Goal: Task Accomplishment & Management: Complete application form

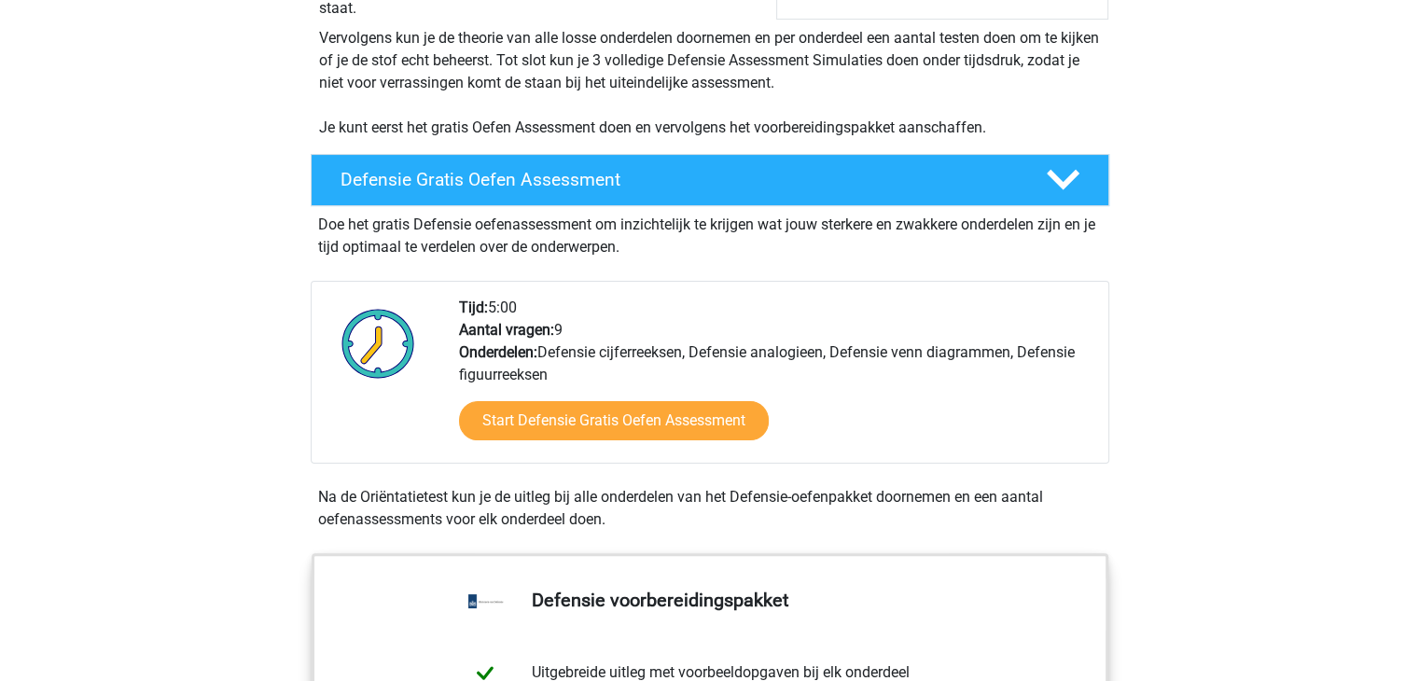
scroll to position [467, 0]
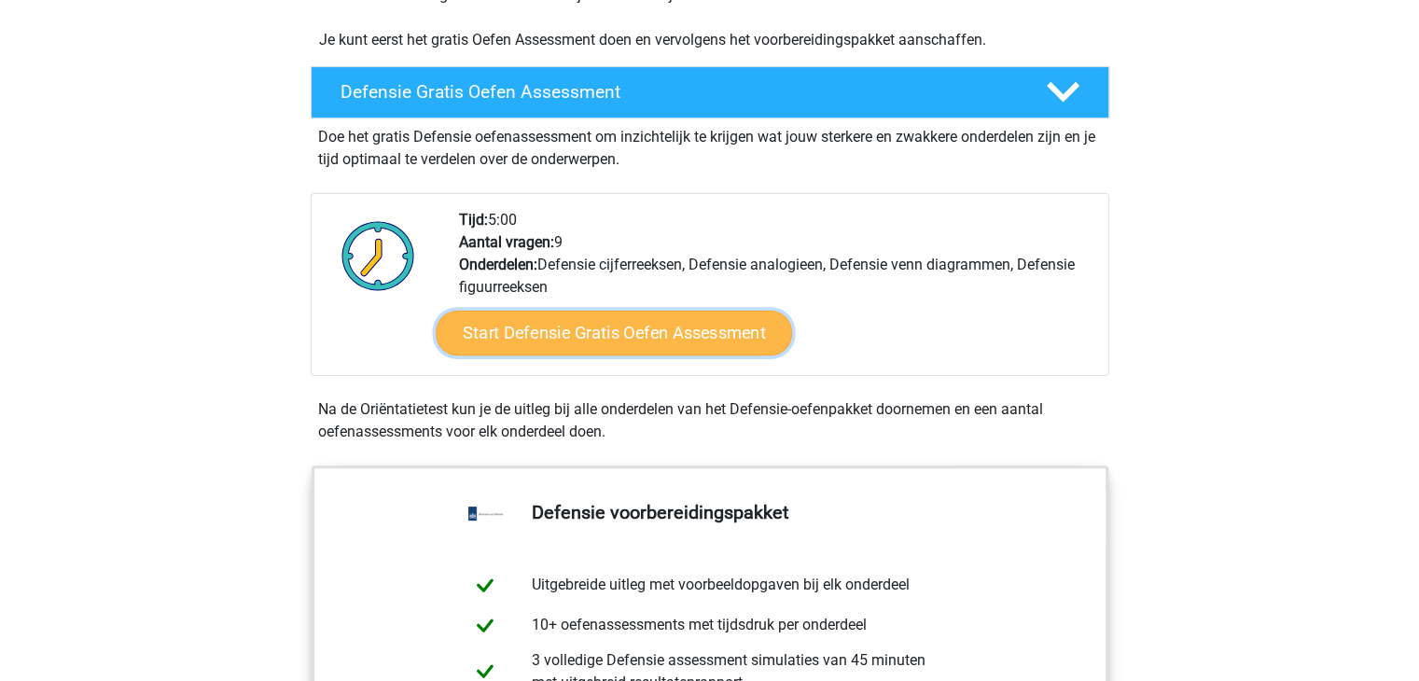
click at [739, 329] on link "Start Defensie Gratis Oefen Assessment" at bounding box center [614, 333] width 356 height 45
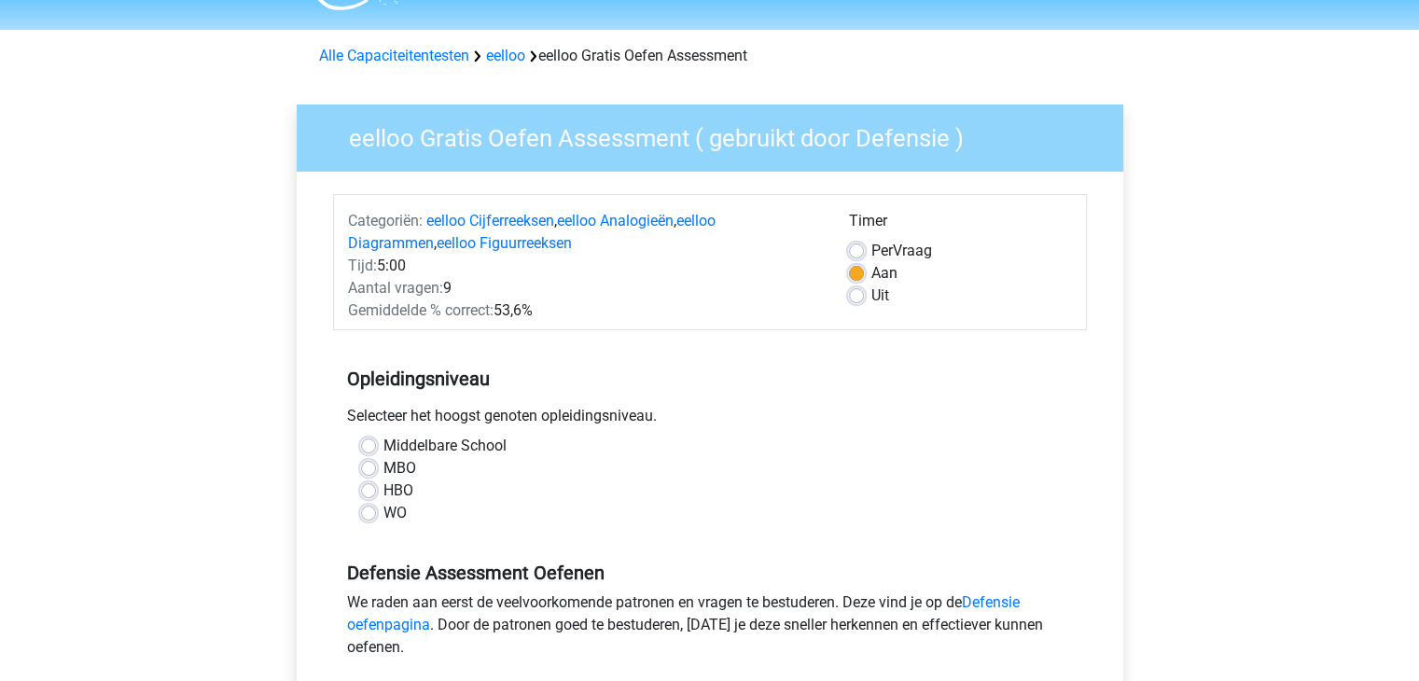
scroll to position [93, 0]
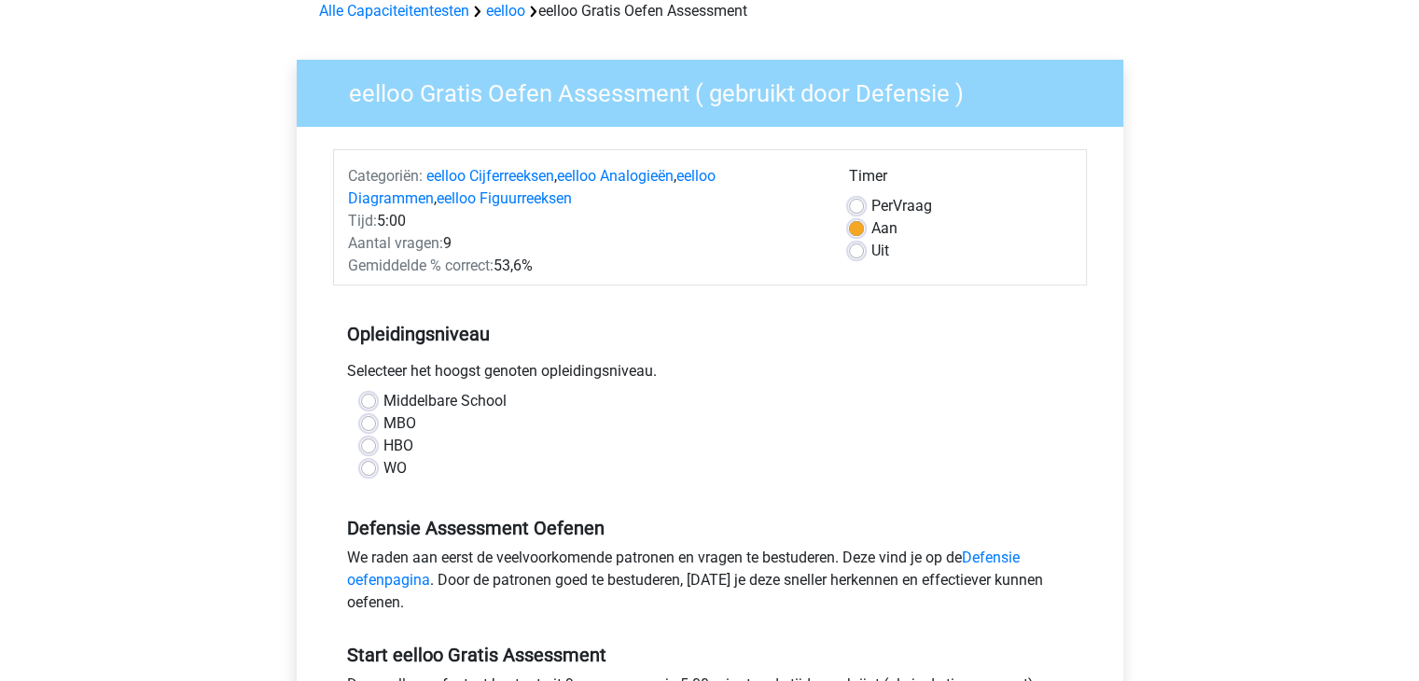
click at [383, 397] on label "Middelbare School" at bounding box center [444, 401] width 123 height 22
click at [373, 397] on input "Middelbare School" at bounding box center [368, 399] width 15 height 19
radio input "true"
click at [377, 462] on div "WO" at bounding box center [710, 468] width 698 height 22
click at [383, 466] on label "WO" at bounding box center [394, 468] width 23 height 22
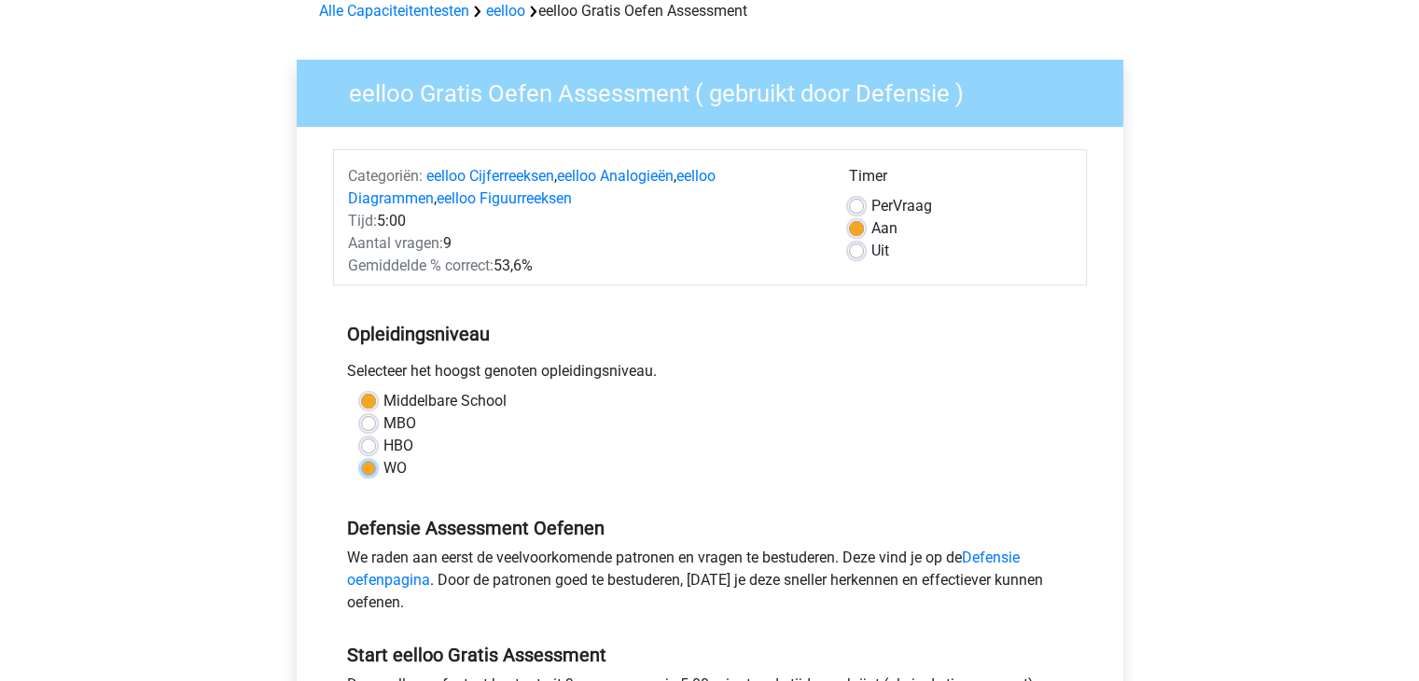
click at [373, 466] on input "WO" at bounding box center [368, 466] width 15 height 19
radio input "true"
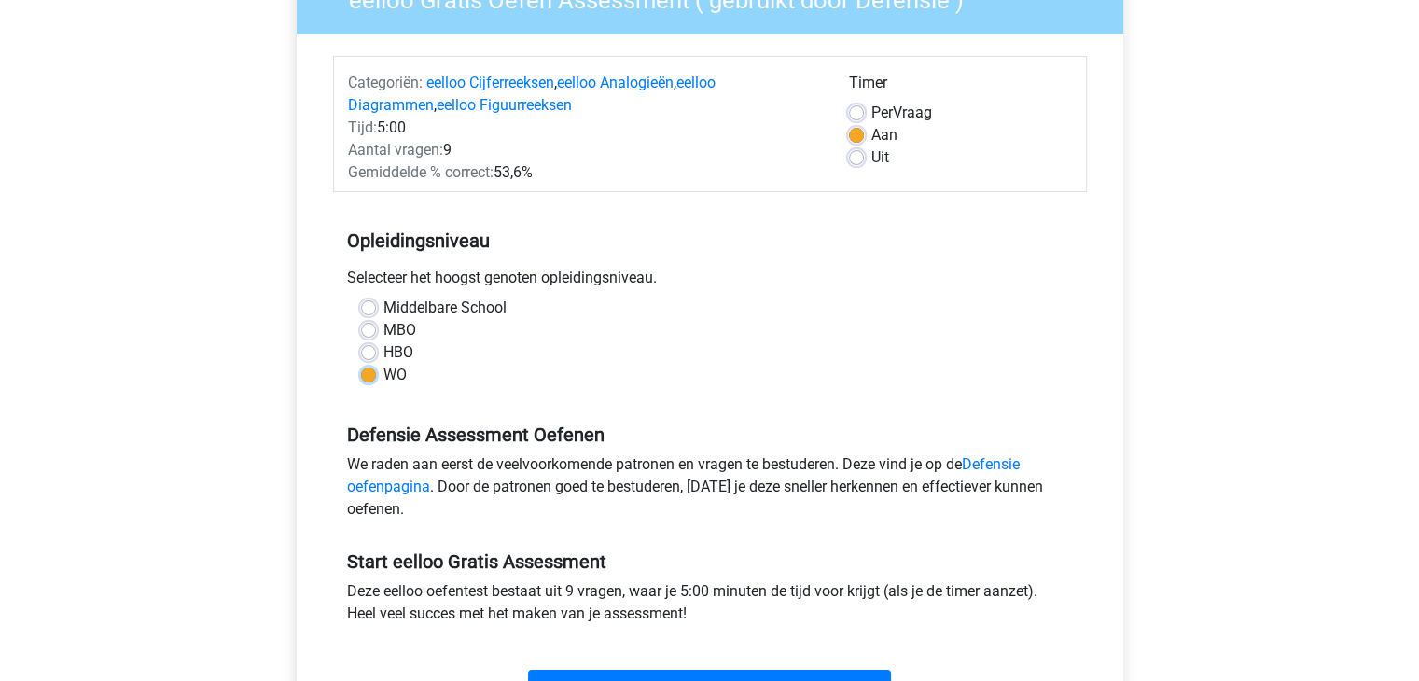
scroll to position [280, 0]
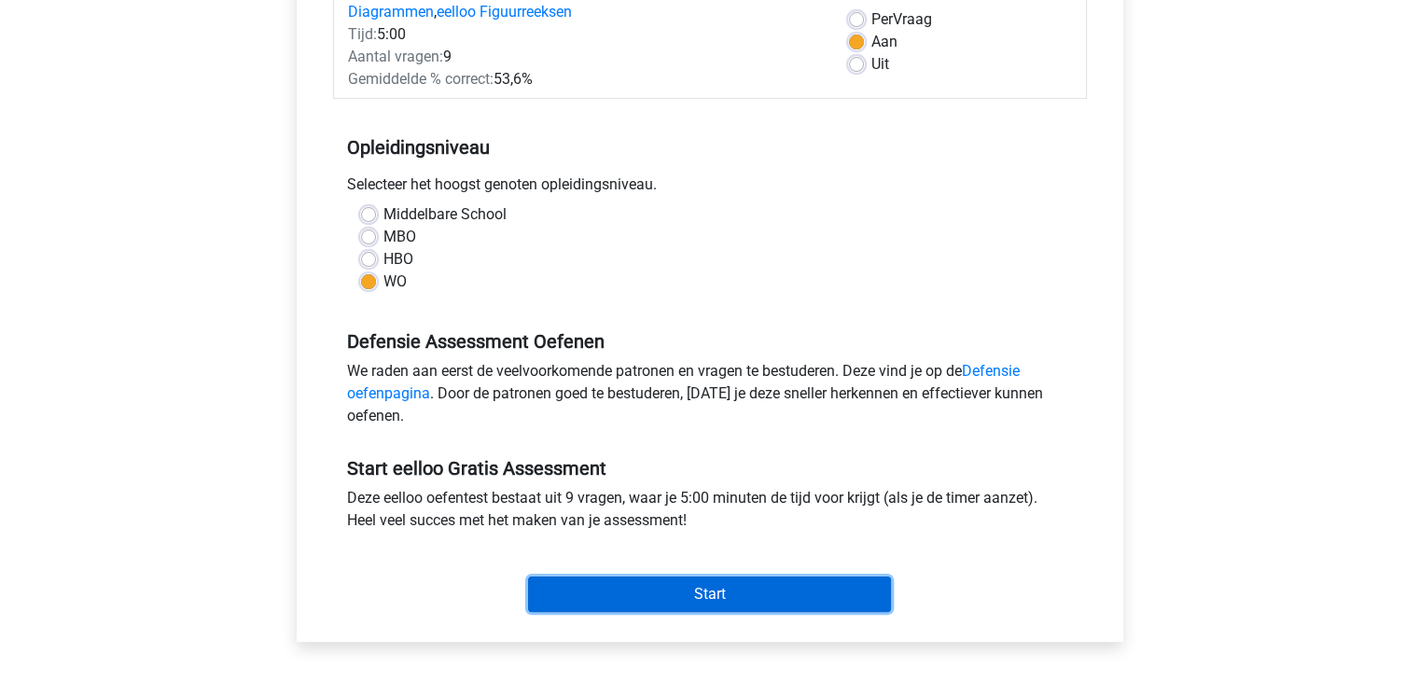
click at [768, 596] on input "Start" at bounding box center [709, 594] width 363 height 35
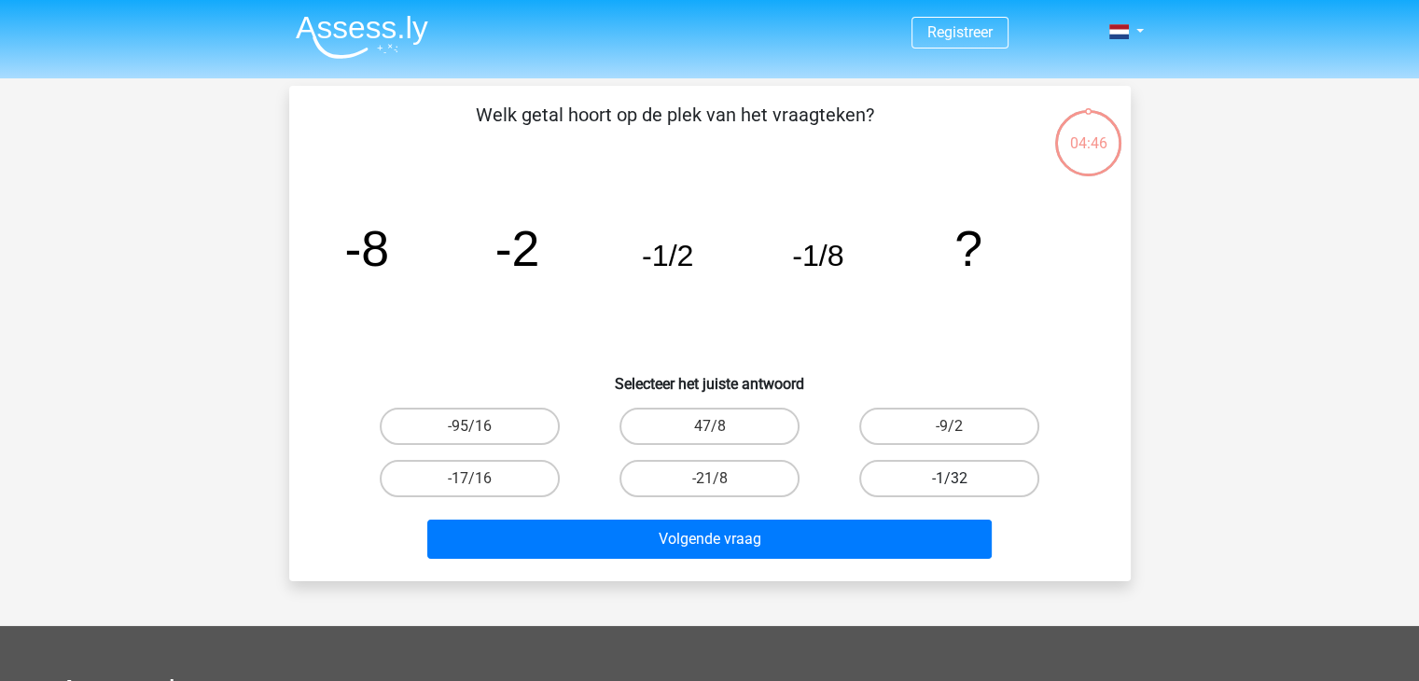
click at [913, 482] on label "-1/32" at bounding box center [949, 478] width 180 height 37
click at [950, 482] on input "-1/32" at bounding box center [956, 485] width 12 height 12
radio input "true"
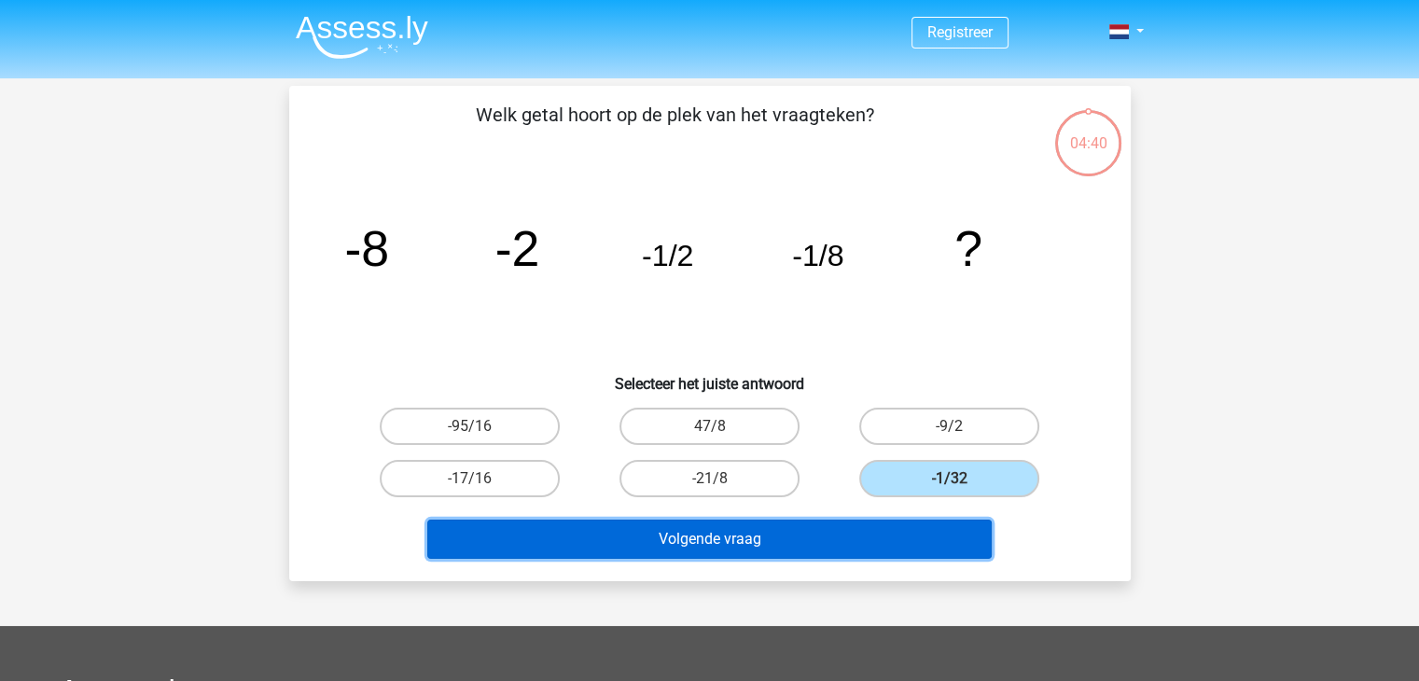
click at [899, 535] on button "Volgende vraag" at bounding box center [709, 539] width 564 height 39
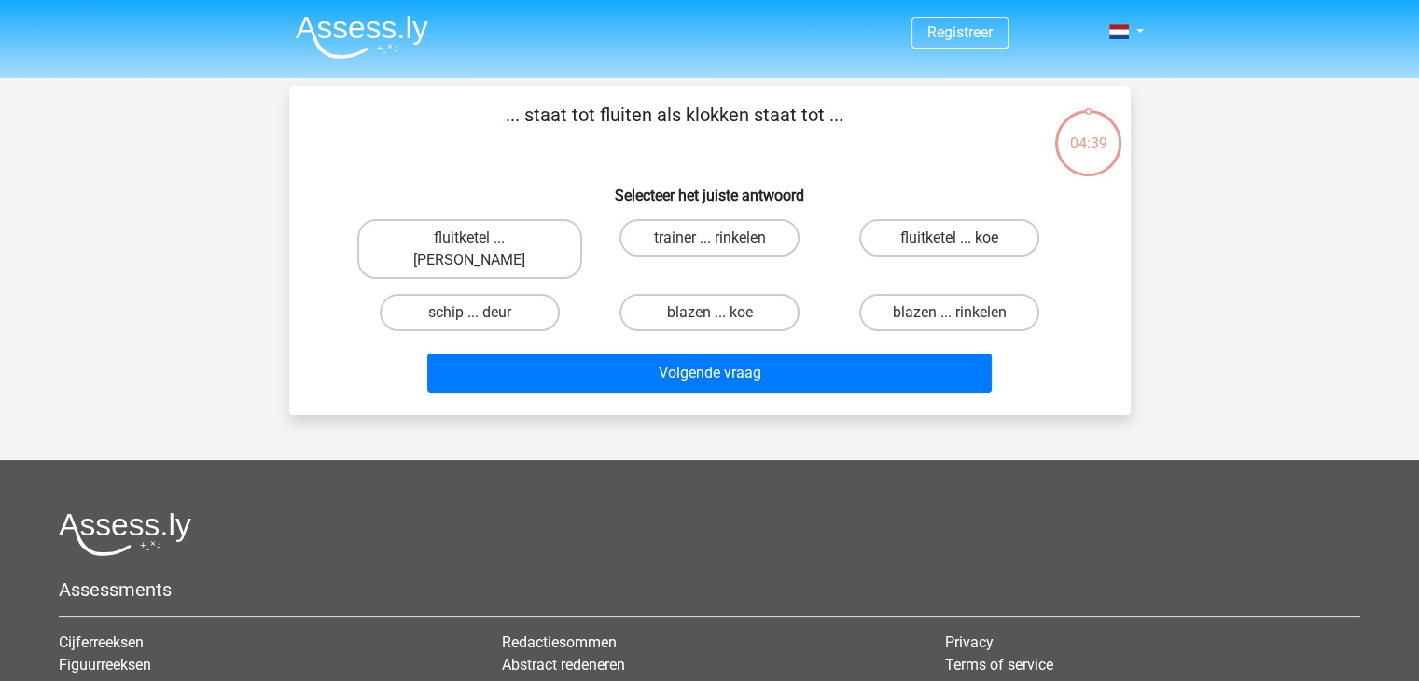
scroll to position [86, 0]
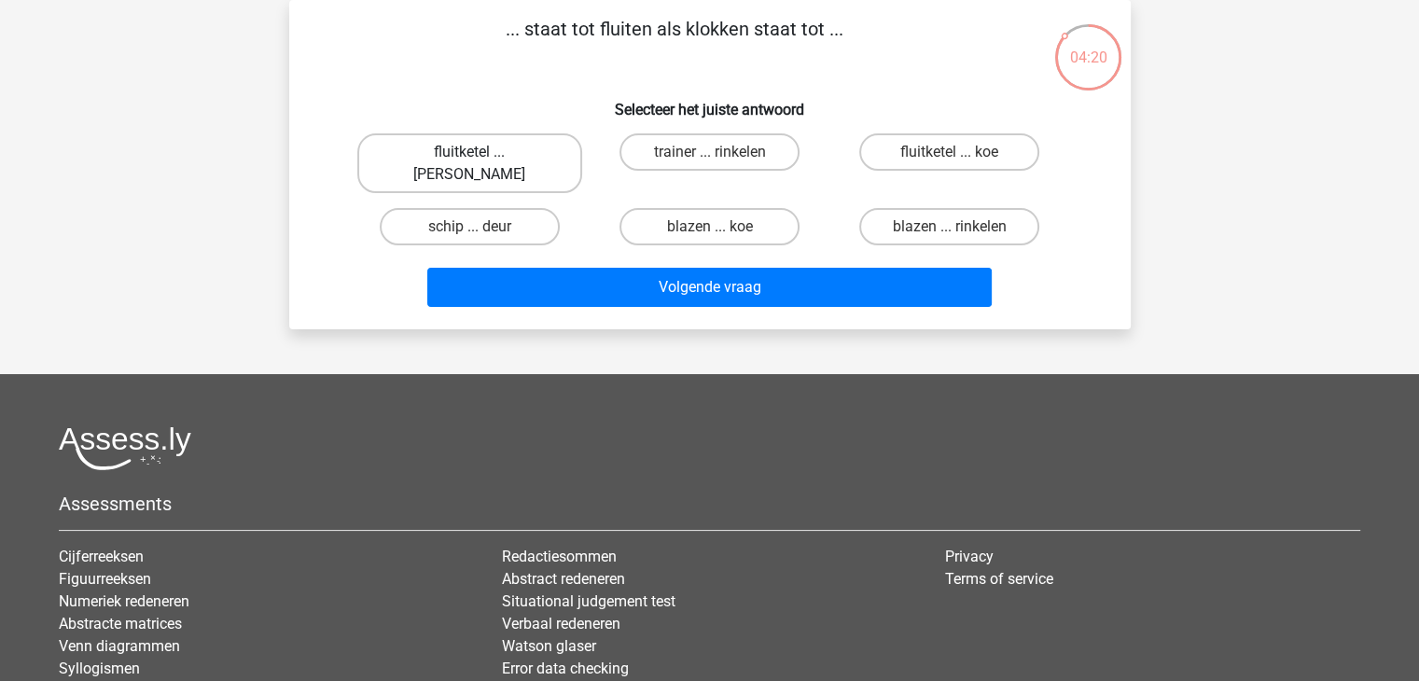
click at [520, 164] on label "fluitketel ... luiden" at bounding box center [469, 163] width 225 height 60
click at [481, 164] on input "fluitketel ... luiden" at bounding box center [475, 158] width 12 height 12
radio input "true"
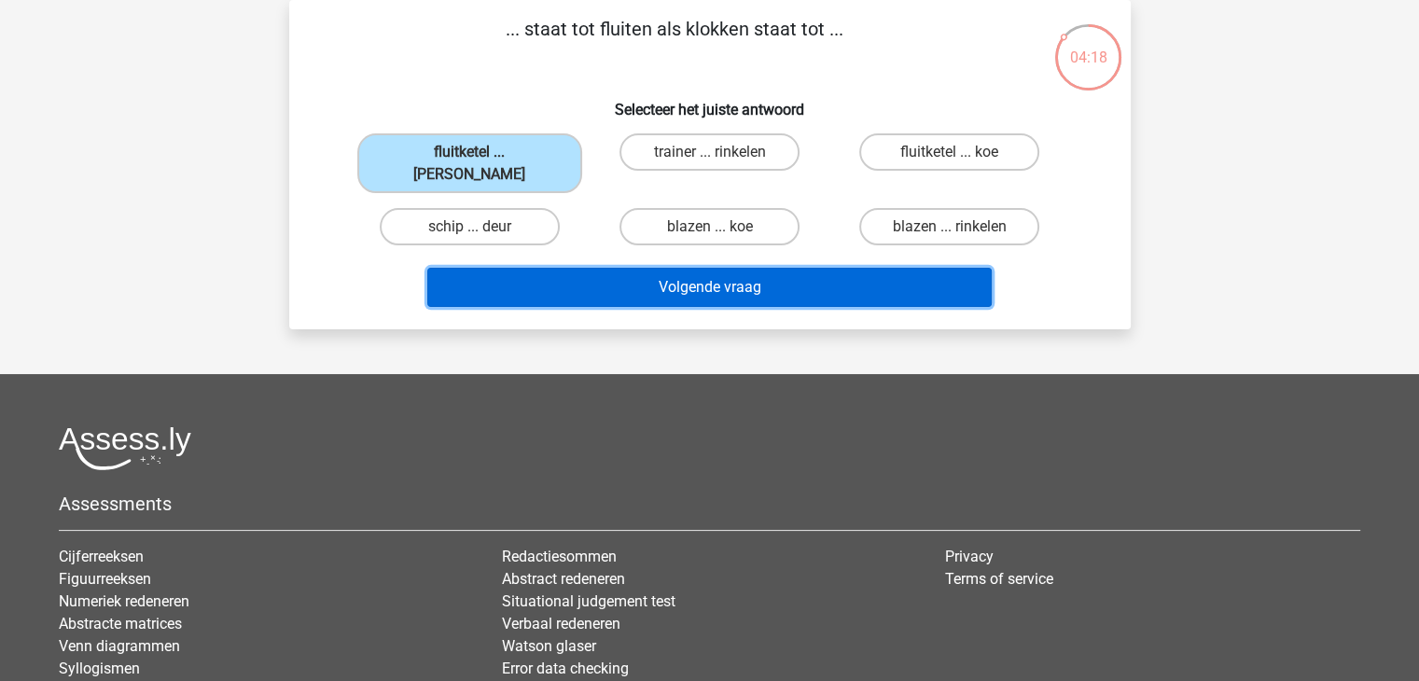
click at [904, 268] on button "Volgende vraag" at bounding box center [709, 287] width 564 height 39
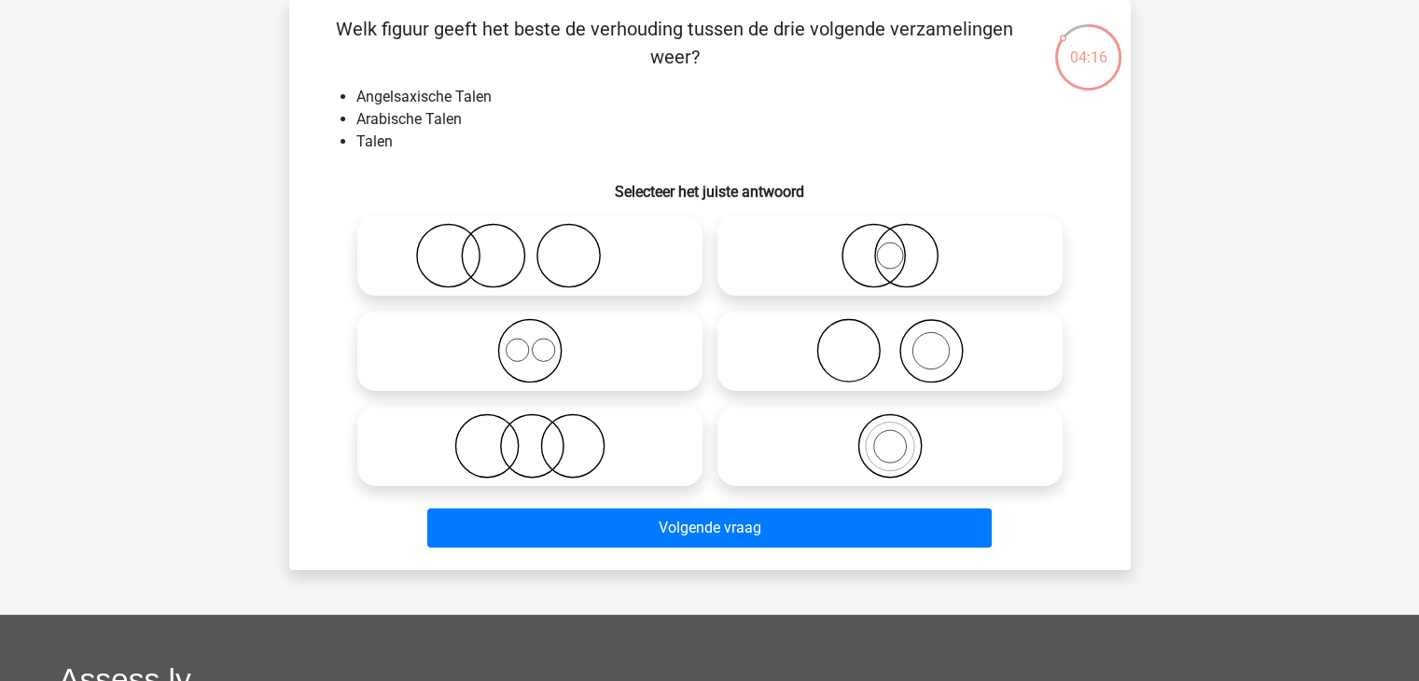
scroll to position [0, 0]
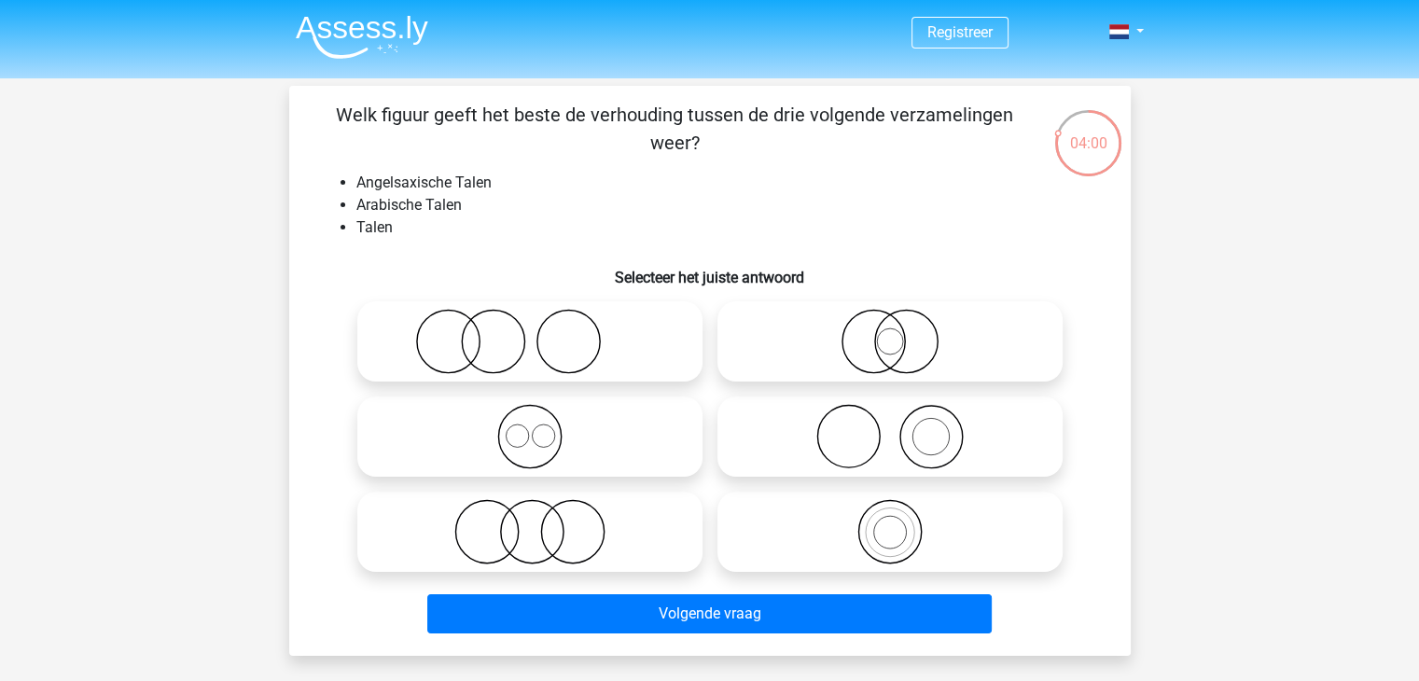
click at [567, 439] on icon at bounding box center [530, 436] width 330 height 65
click at [542, 427] on input "radio" at bounding box center [536, 421] width 12 height 12
radio input "true"
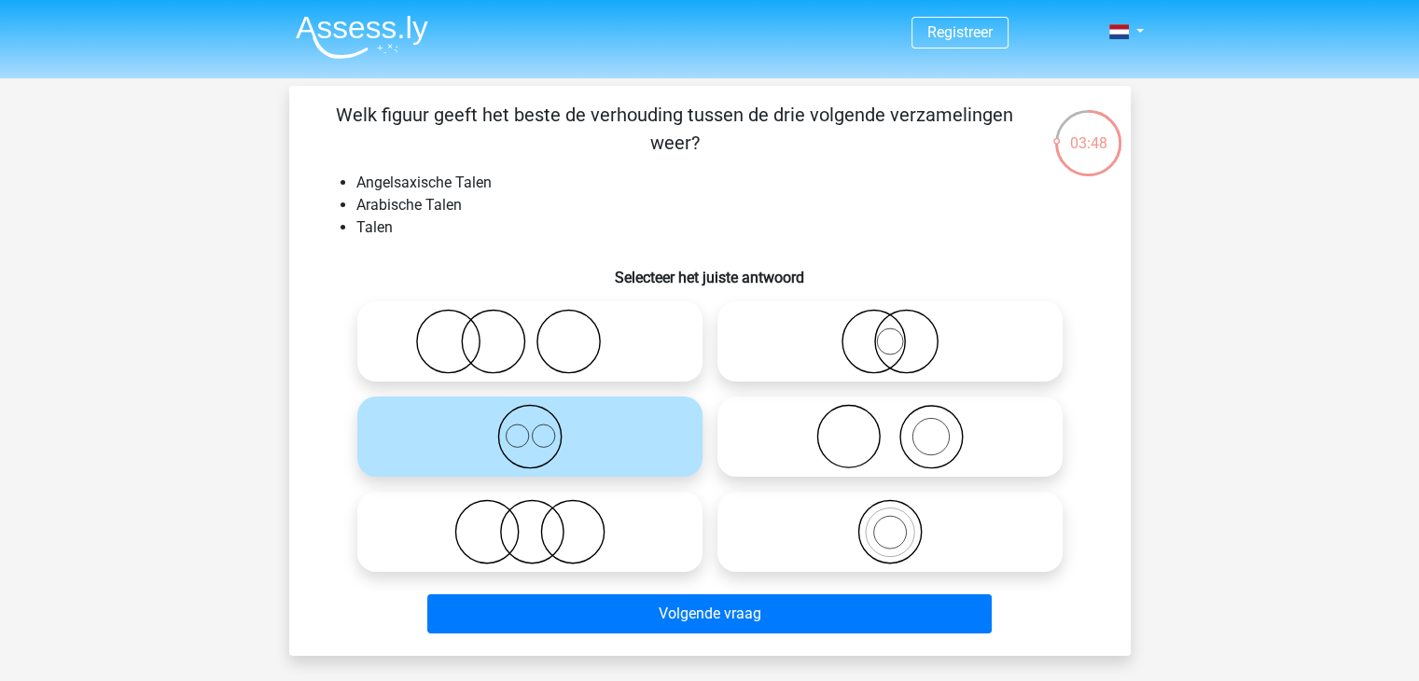
click at [563, 550] on icon at bounding box center [530, 531] width 330 height 65
click at [542, 523] on input "radio" at bounding box center [536, 516] width 12 height 12
radio input "true"
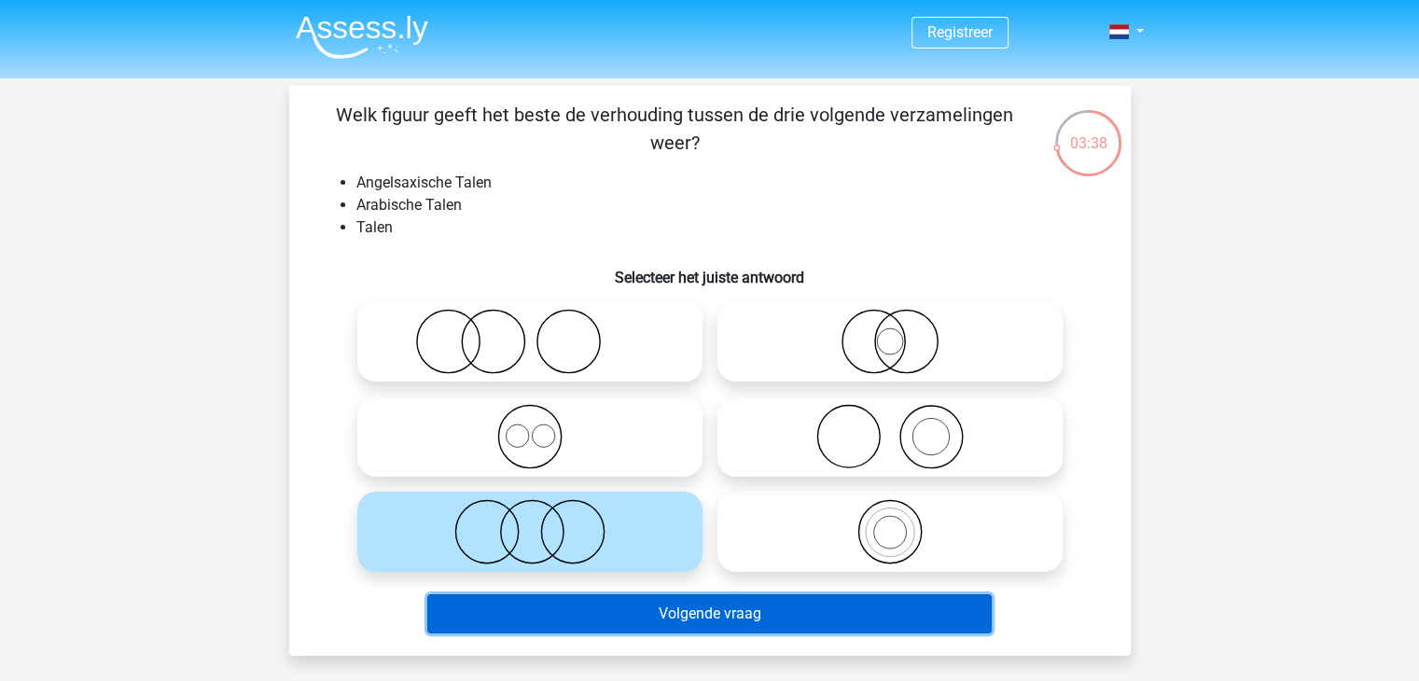
click at [769, 610] on button "Volgende vraag" at bounding box center [709, 613] width 564 height 39
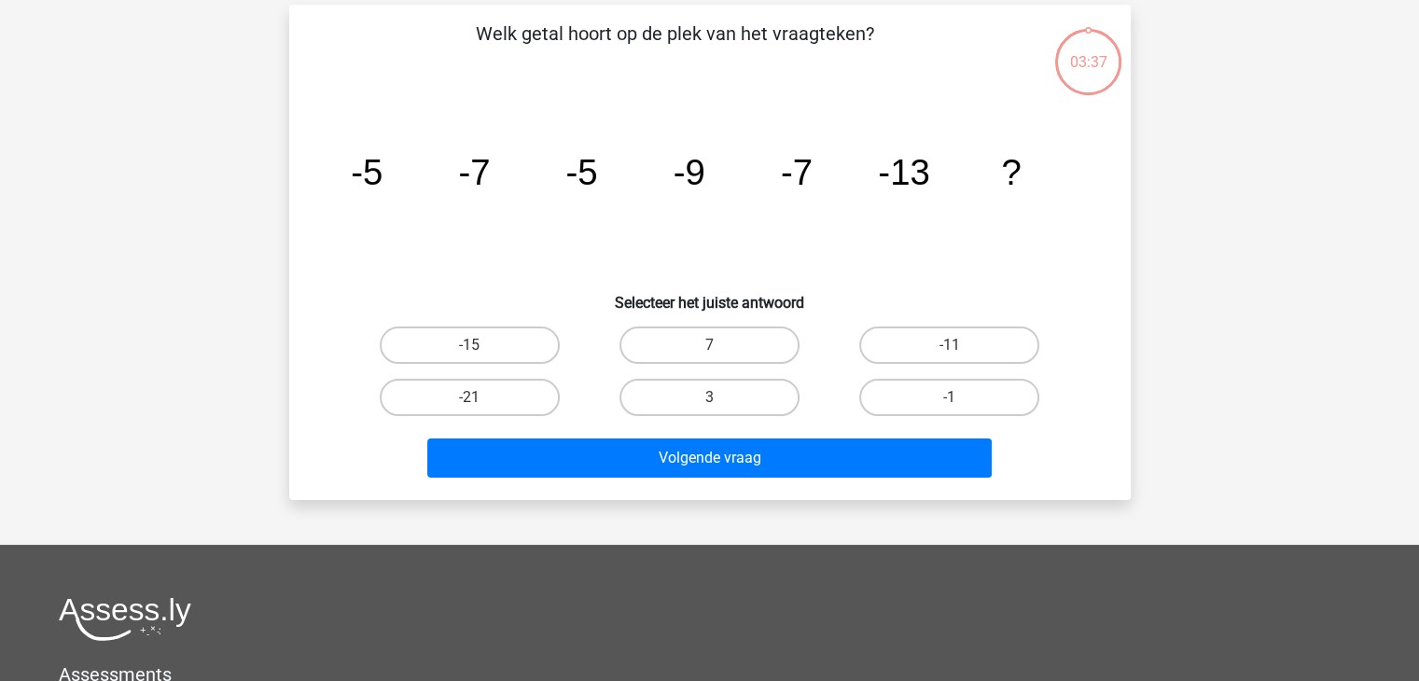
scroll to position [86, 0]
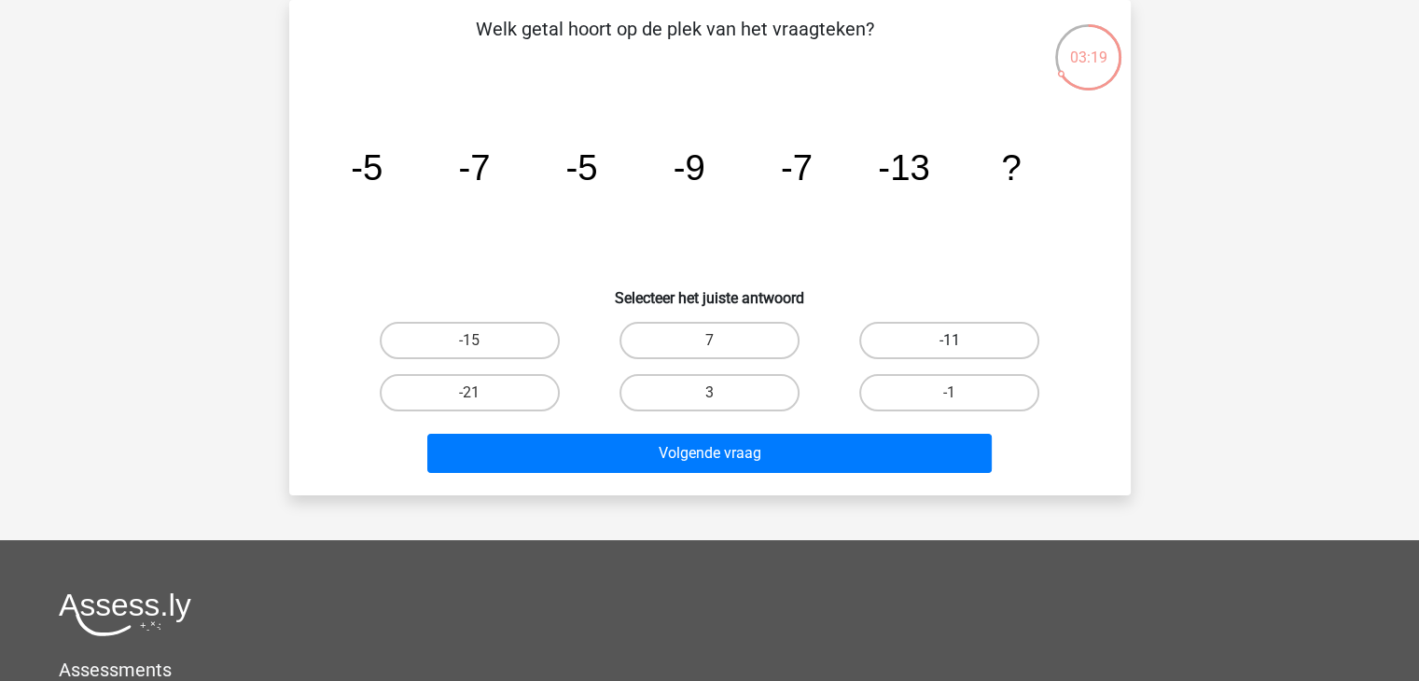
click at [995, 337] on label "-11" at bounding box center [949, 340] width 180 height 37
click at [962, 341] on input "-11" at bounding box center [956, 347] width 12 height 12
radio input "true"
click at [840, 430] on div "Volgende vraag" at bounding box center [710, 450] width 782 height 62
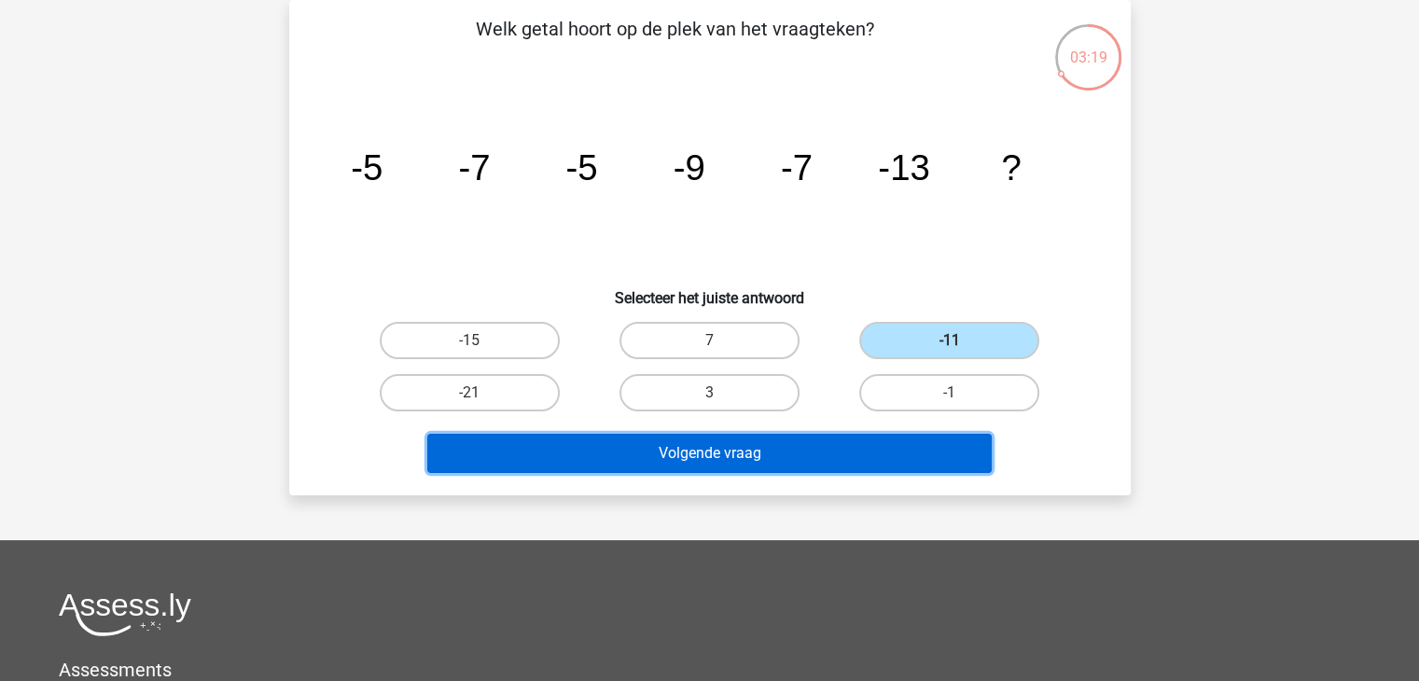
click at [832, 449] on button "Volgende vraag" at bounding box center [709, 453] width 564 height 39
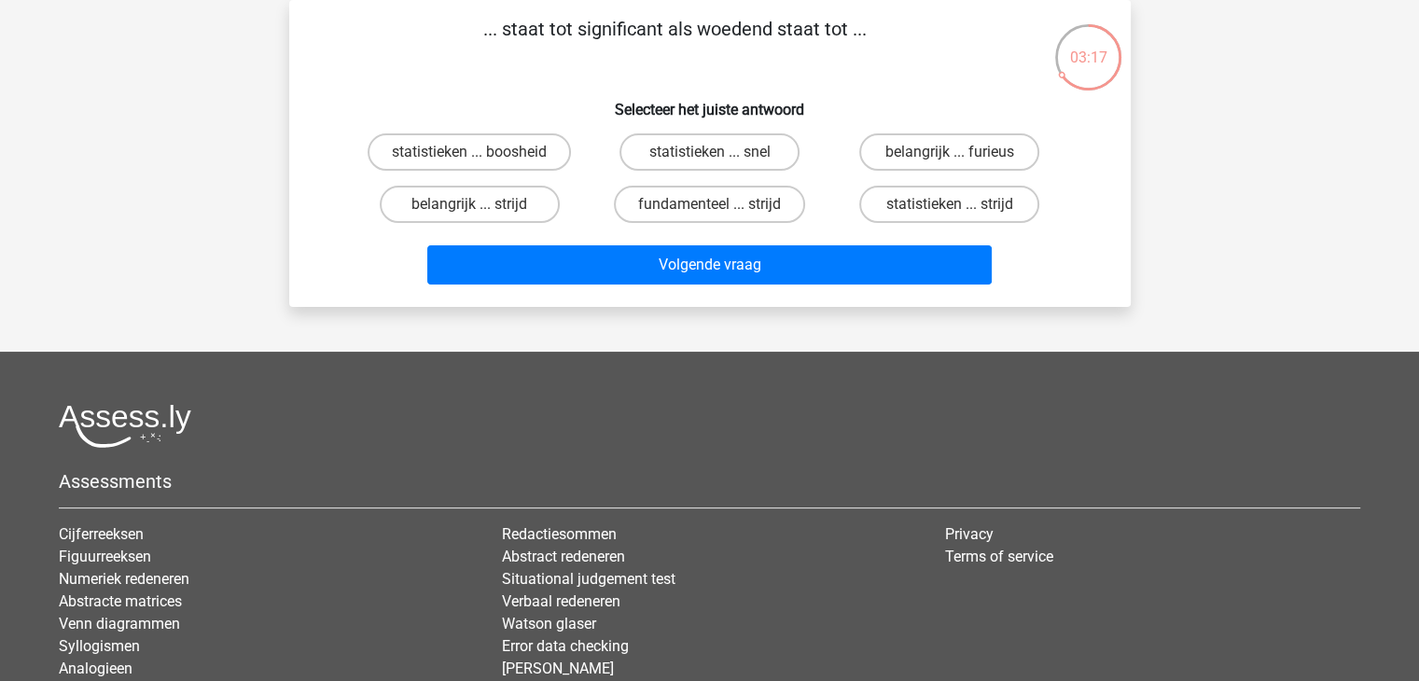
scroll to position [0, 0]
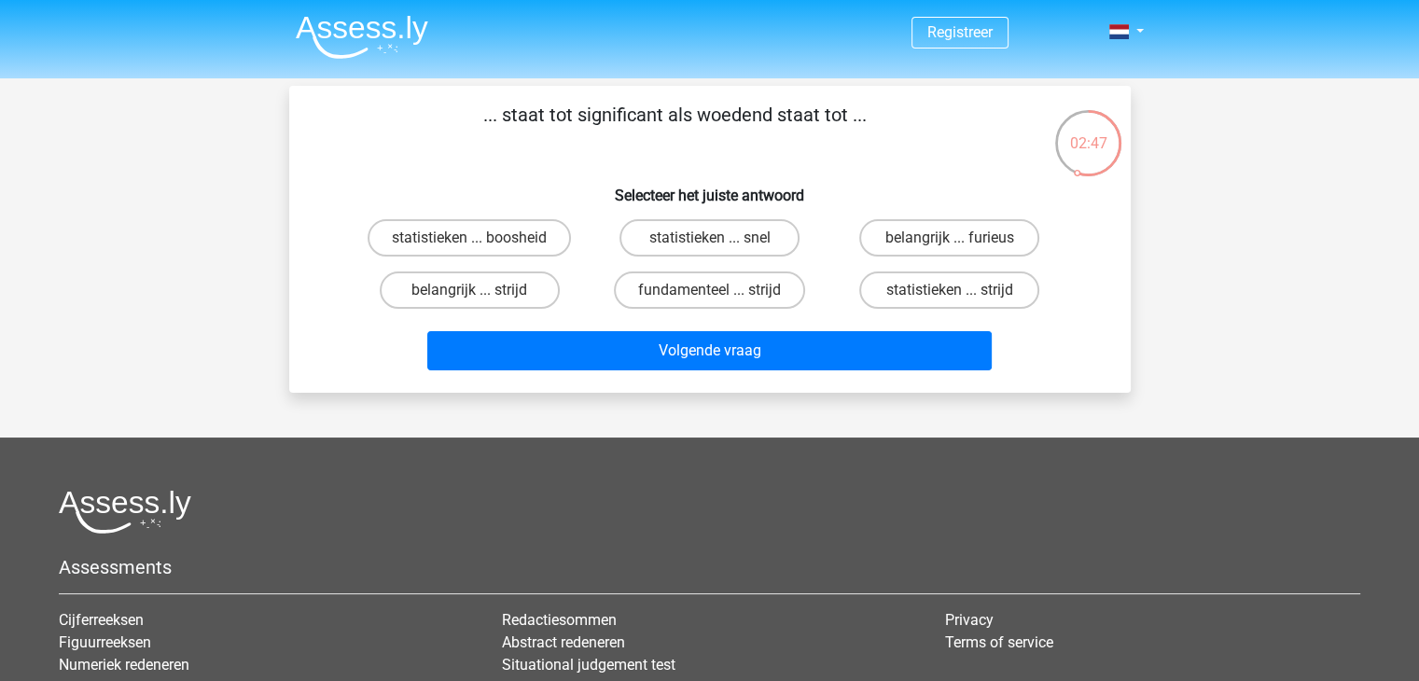
click at [952, 244] on input "belangrijk ... furieus" at bounding box center [956, 244] width 12 height 12
radio input "true"
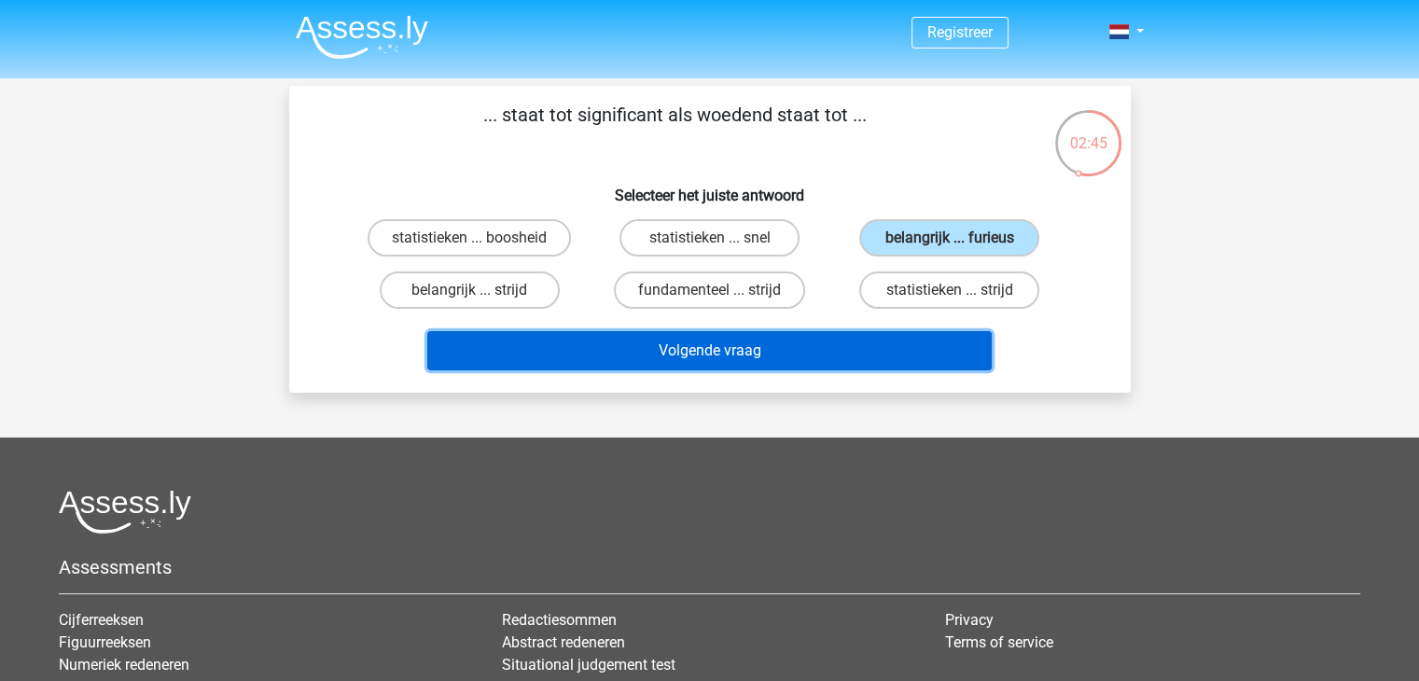
click at [852, 341] on button "Volgende vraag" at bounding box center [709, 350] width 564 height 39
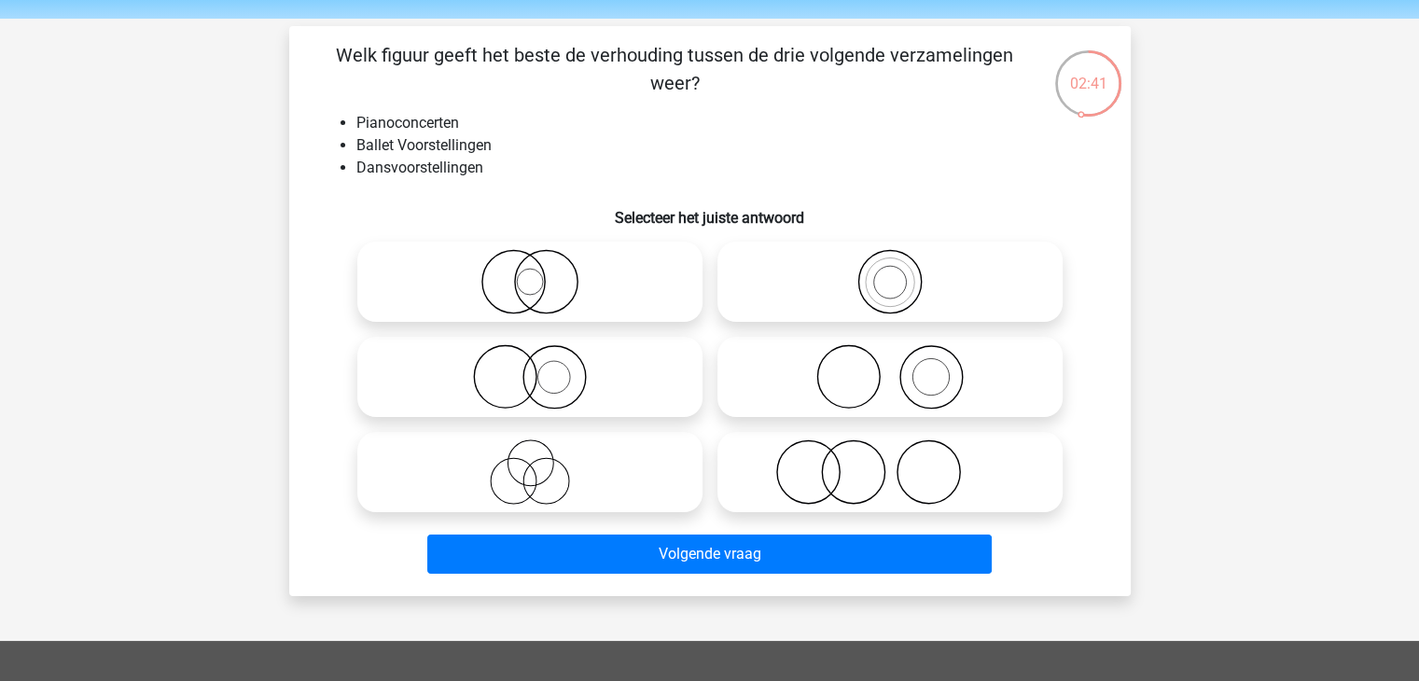
scroll to position [93, 0]
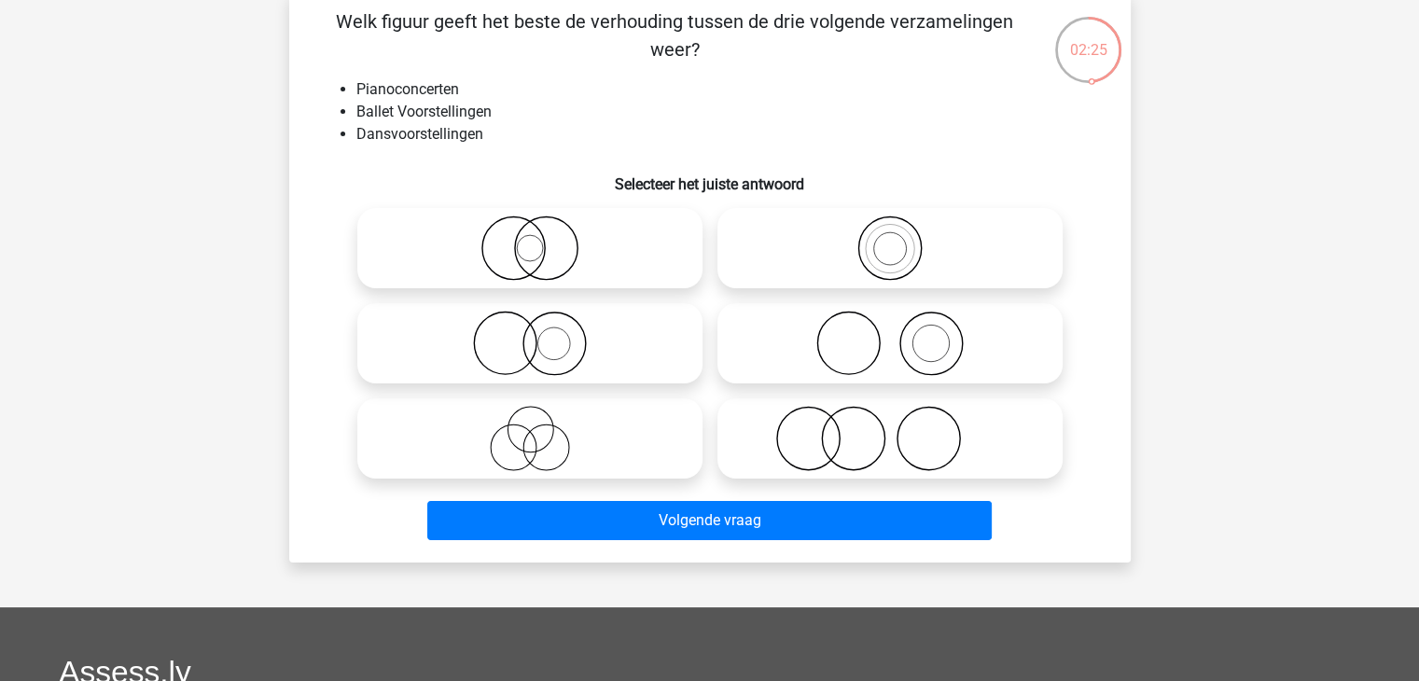
click at [594, 462] on icon at bounding box center [530, 438] width 330 height 65
click at [542, 429] on input "radio" at bounding box center [536, 423] width 12 height 12
radio input "true"
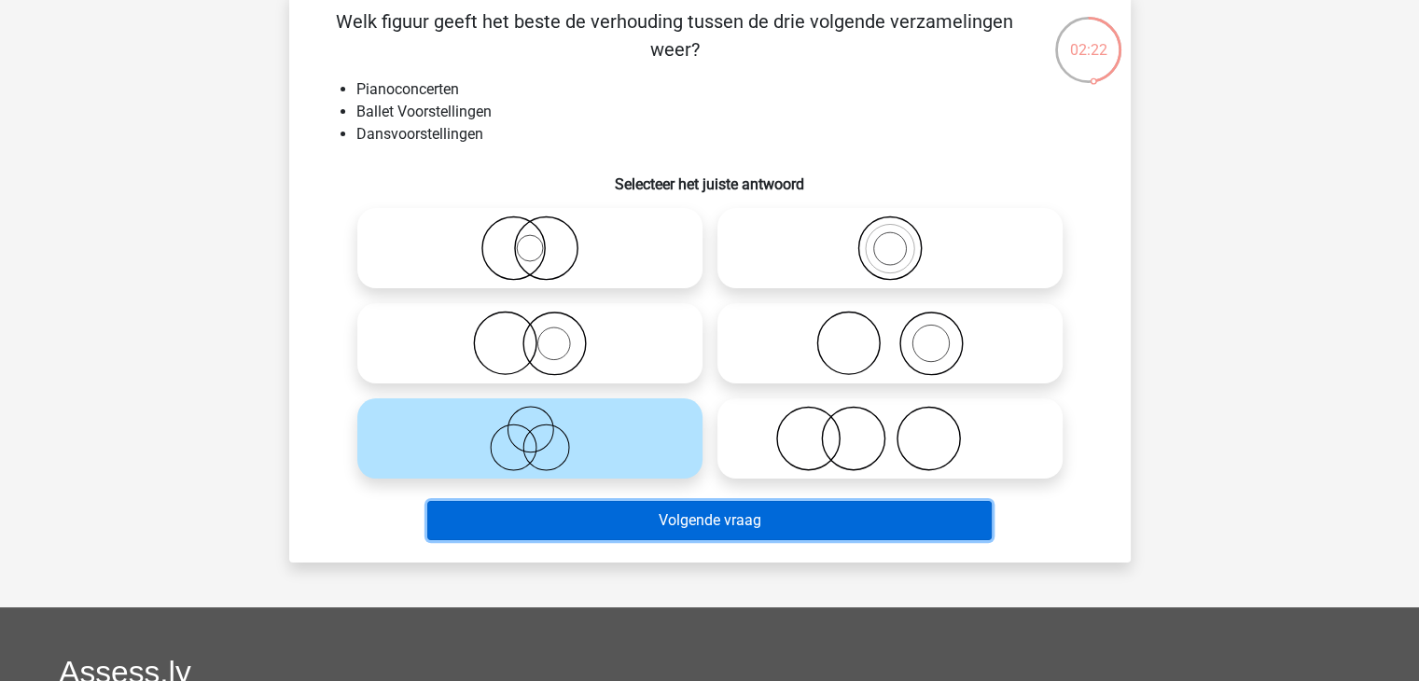
click at [707, 529] on button "Volgende vraag" at bounding box center [709, 520] width 564 height 39
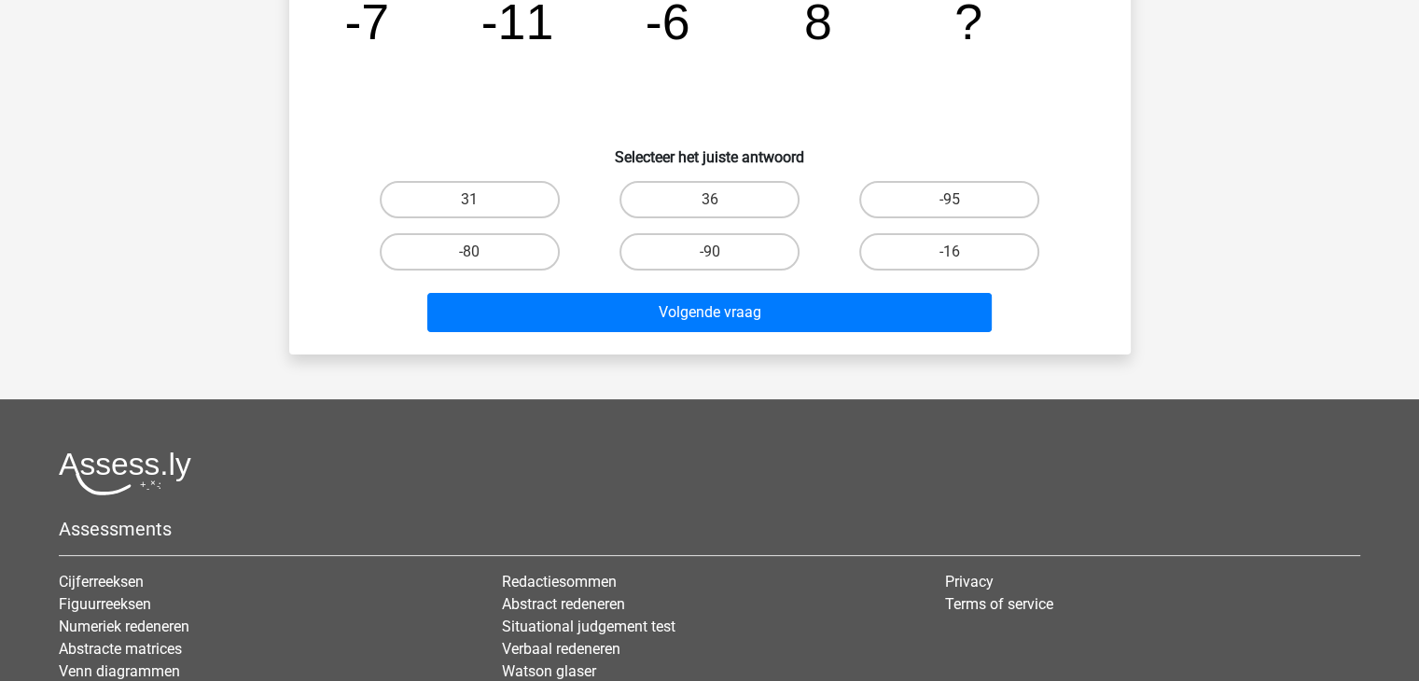
scroll to position [0, 0]
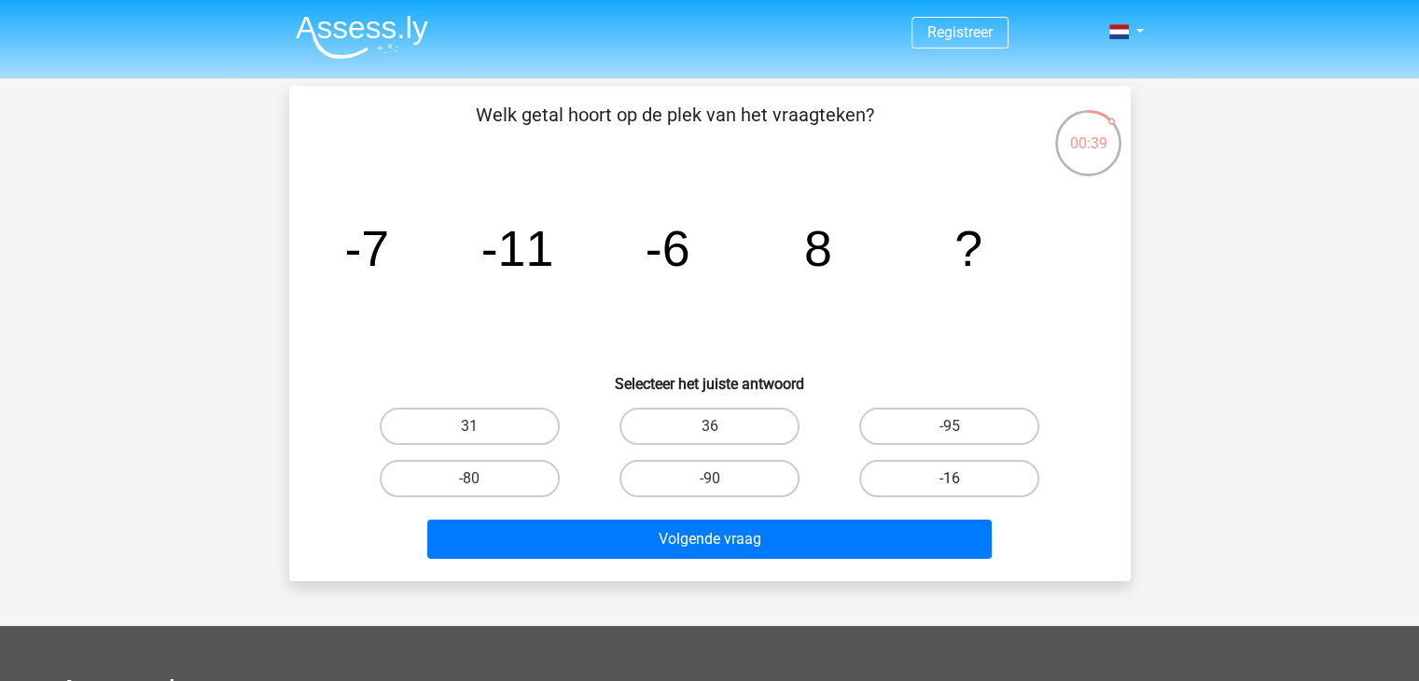
click at [921, 479] on label "-16" at bounding box center [949, 478] width 180 height 37
click at [950, 479] on input "-16" at bounding box center [956, 485] width 12 height 12
radio input "true"
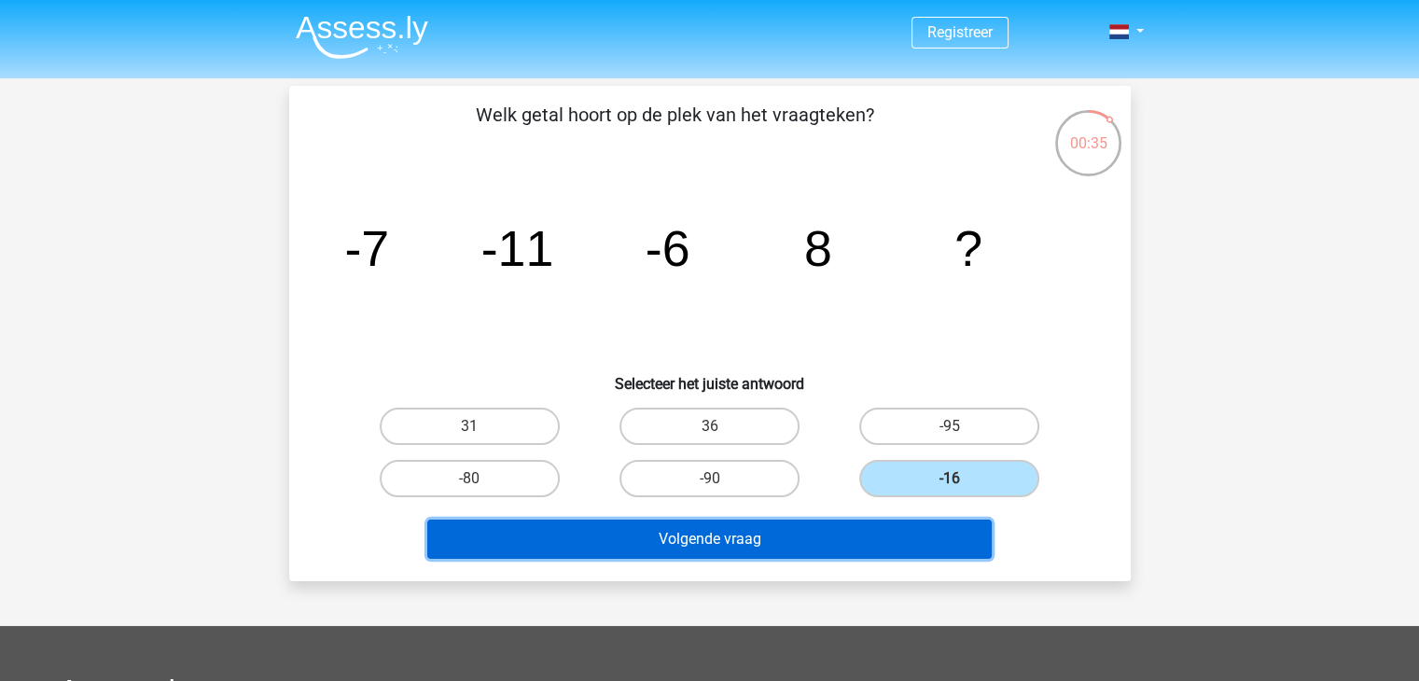
click at [893, 523] on button "Volgende vraag" at bounding box center [709, 539] width 564 height 39
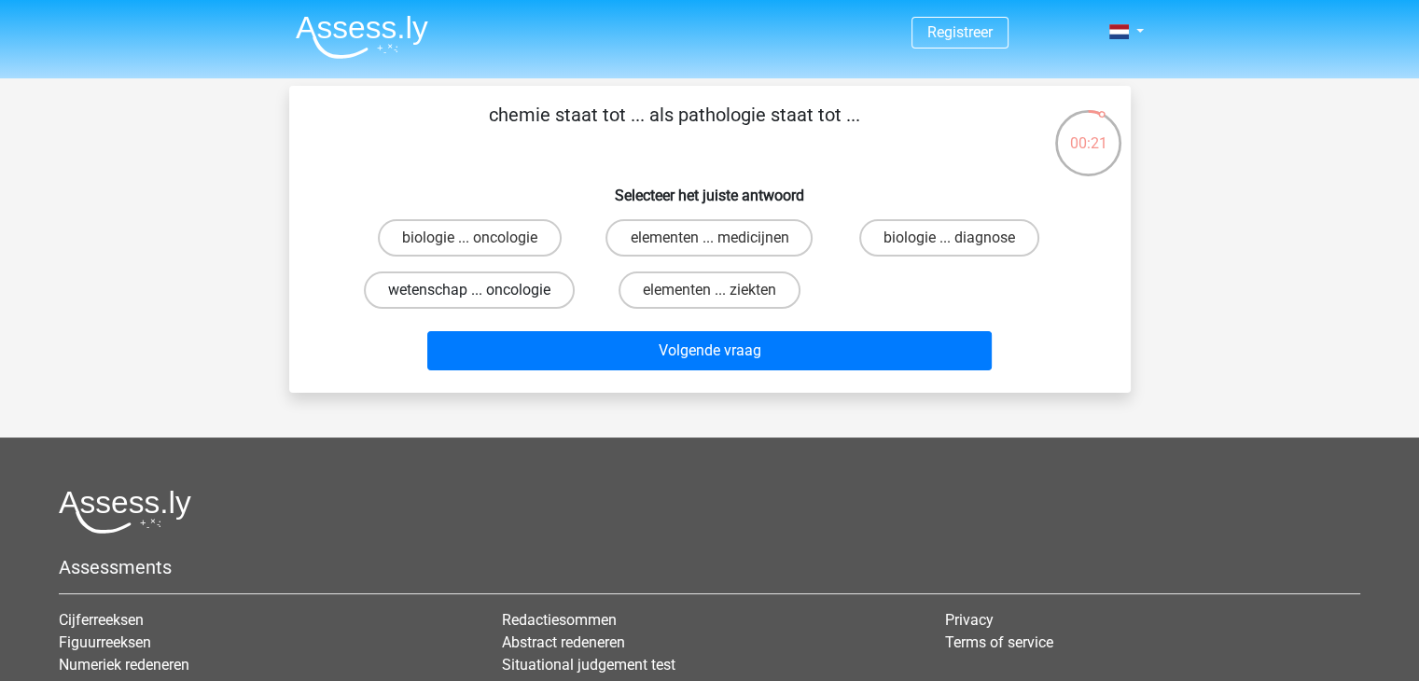
click at [418, 294] on label "wetenschap ... oncologie" at bounding box center [469, 290] width 211 height 37
click at [469, 294] on input "wetenschap ... oncologie" at bounding box center [475, 296] width 12 height 12
radio input "true"
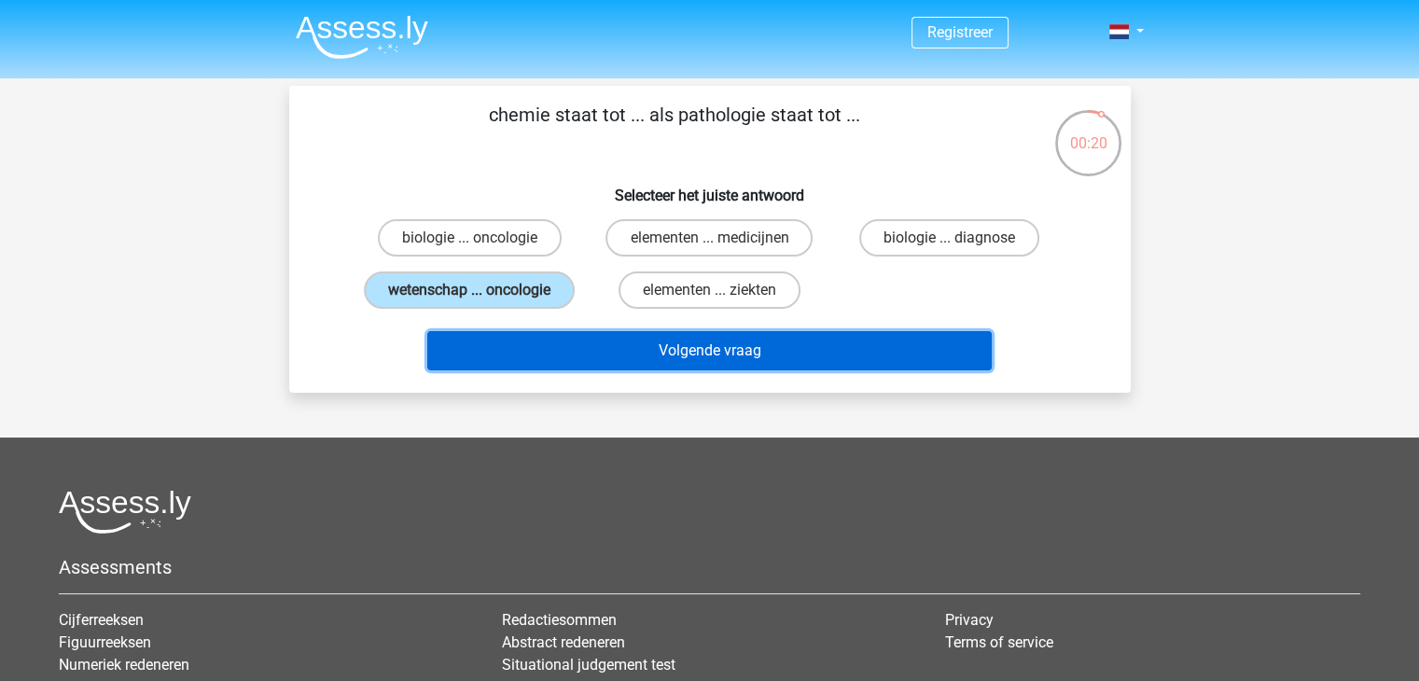
click at [545, 356] on button "Volgende vraag" at bounding box center [709, 350] width 564 height 39
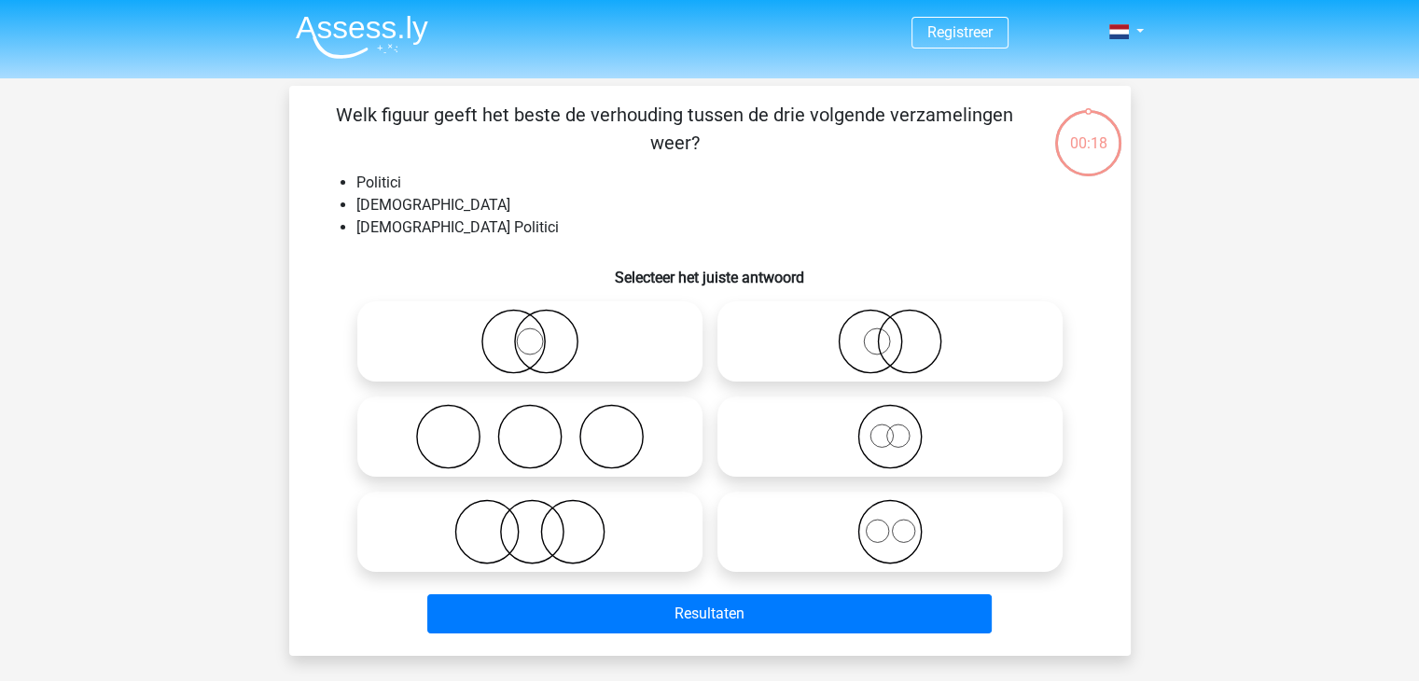
scroll to position [86, 0]
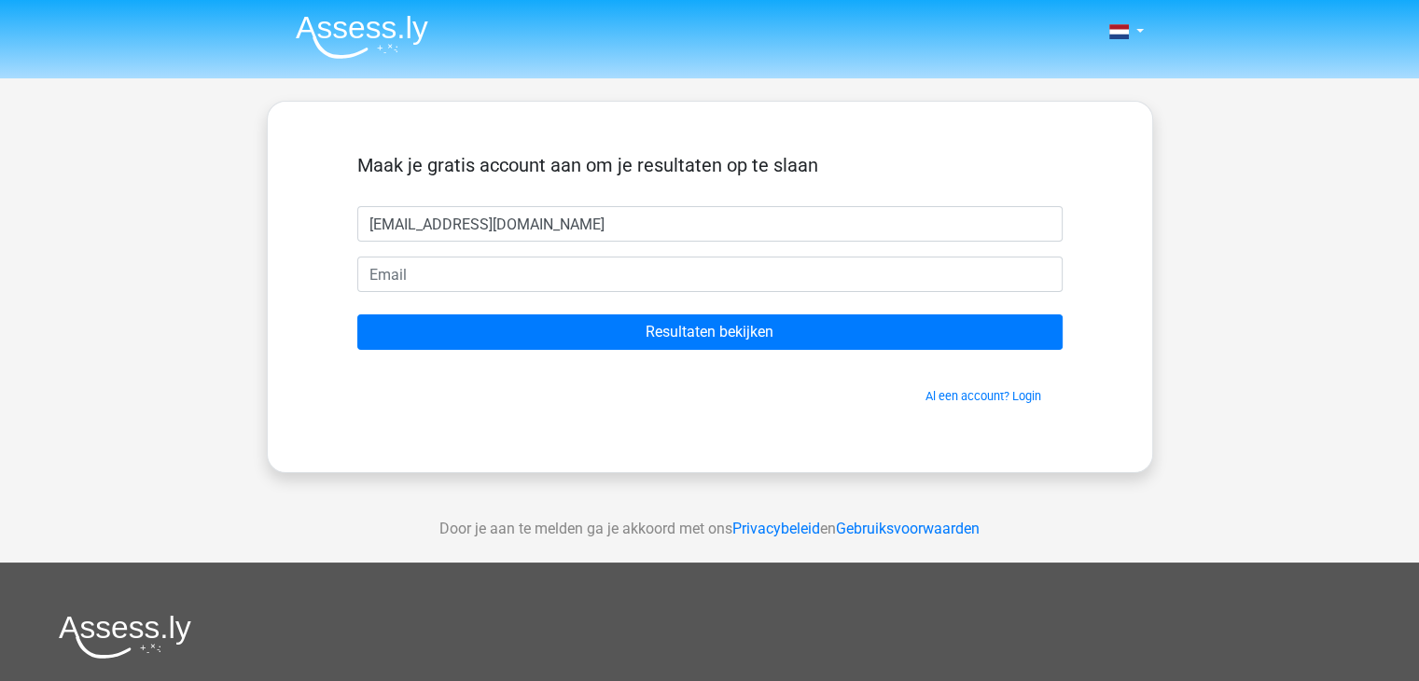
type input "[EMAIL_ADDRESS][DOMAIN_NAME]"
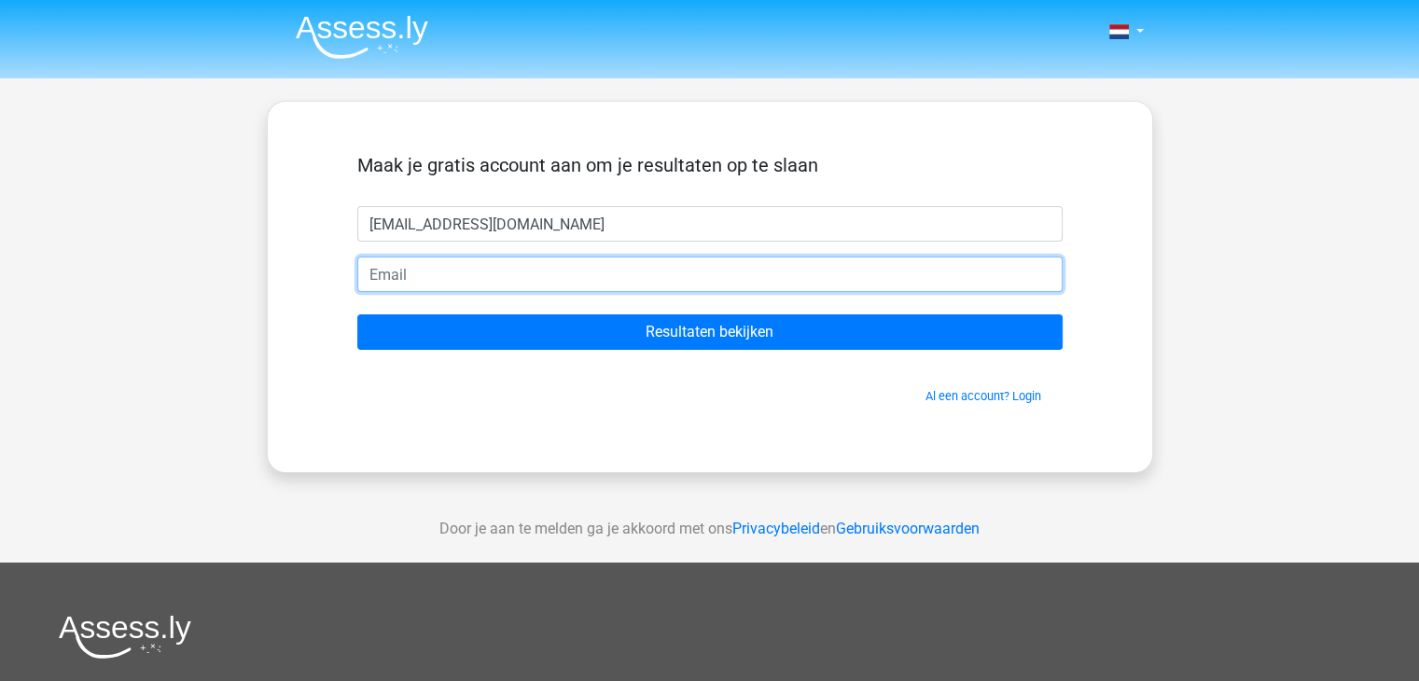
type input "[EMAIL_ADDRESS][DOMAIN_NAME]"
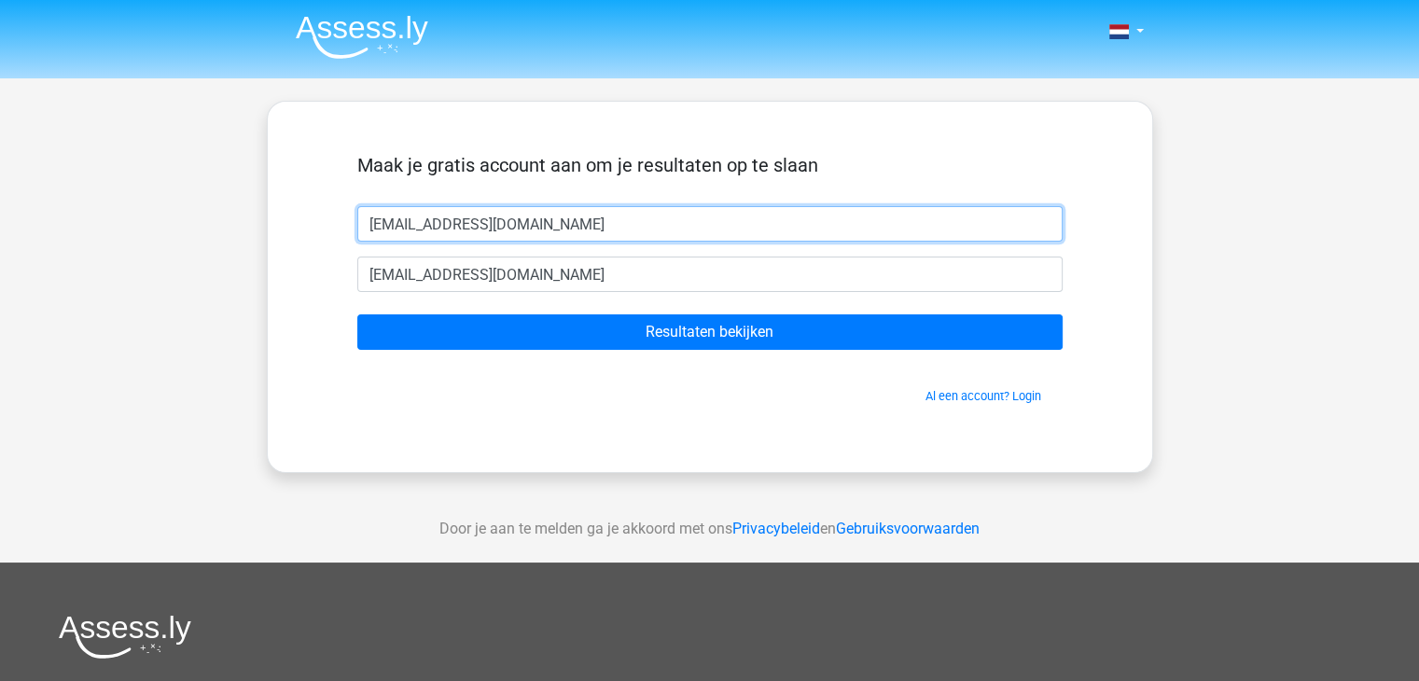
drag, startPoint x: 593, startPoint y: 225, endPoint x: 224, endPoint y: 221, distance: 369.5
click at [230, 224] on div "Nederlands English" at bounding box center [709, 527] width 1419 height 1055
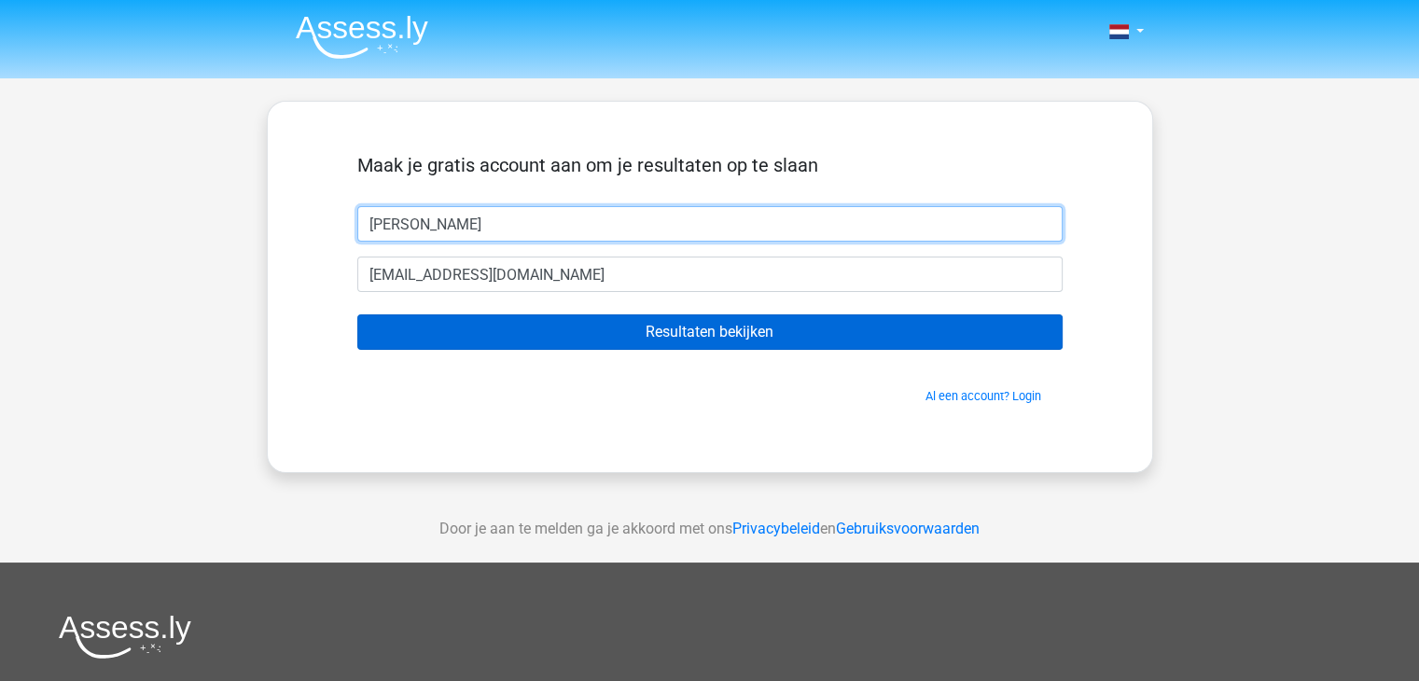
type input "[PERSON_NAME]"
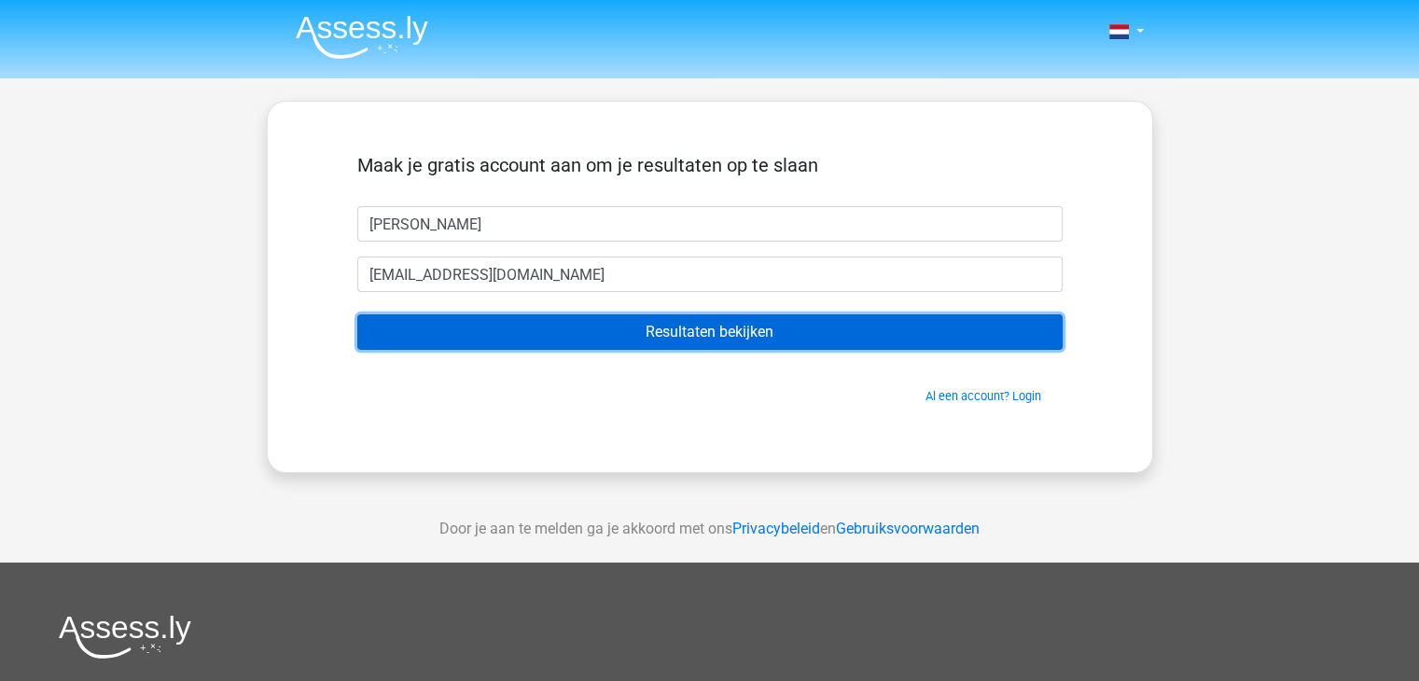
click at [709, 328] on input "Resultaten bekijken" at bounding box center [709, 331] width 705 height 35
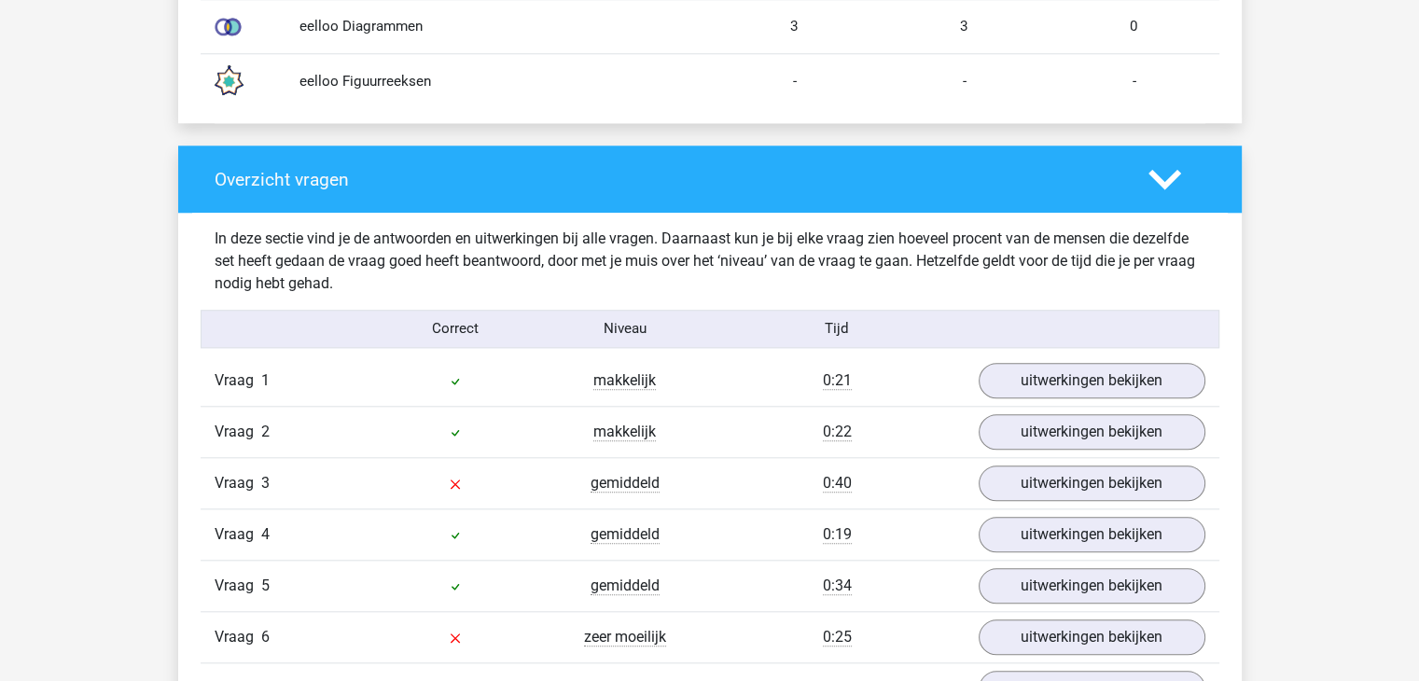
scroll to position [1866, 0]
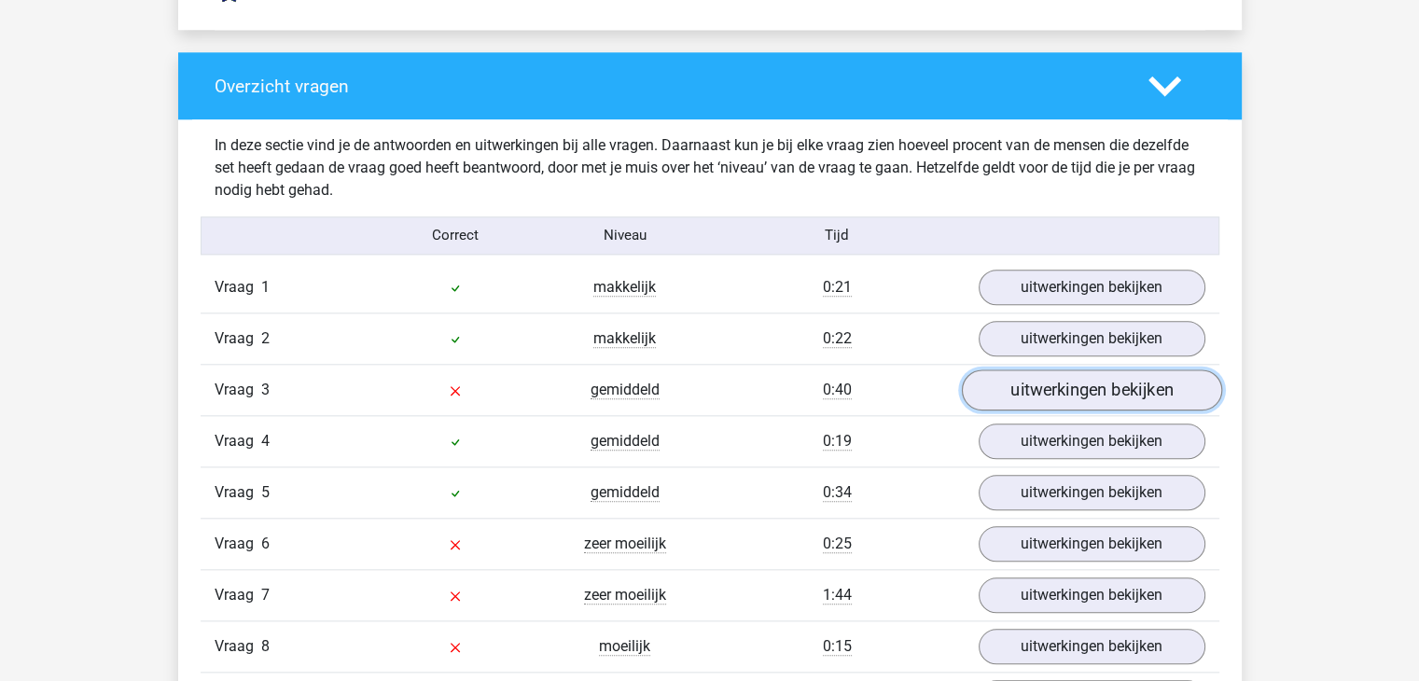
click at [1078, 393] on link "uitwerkingen bekijken" at bounding box center [1091, 389] width 260 height 41
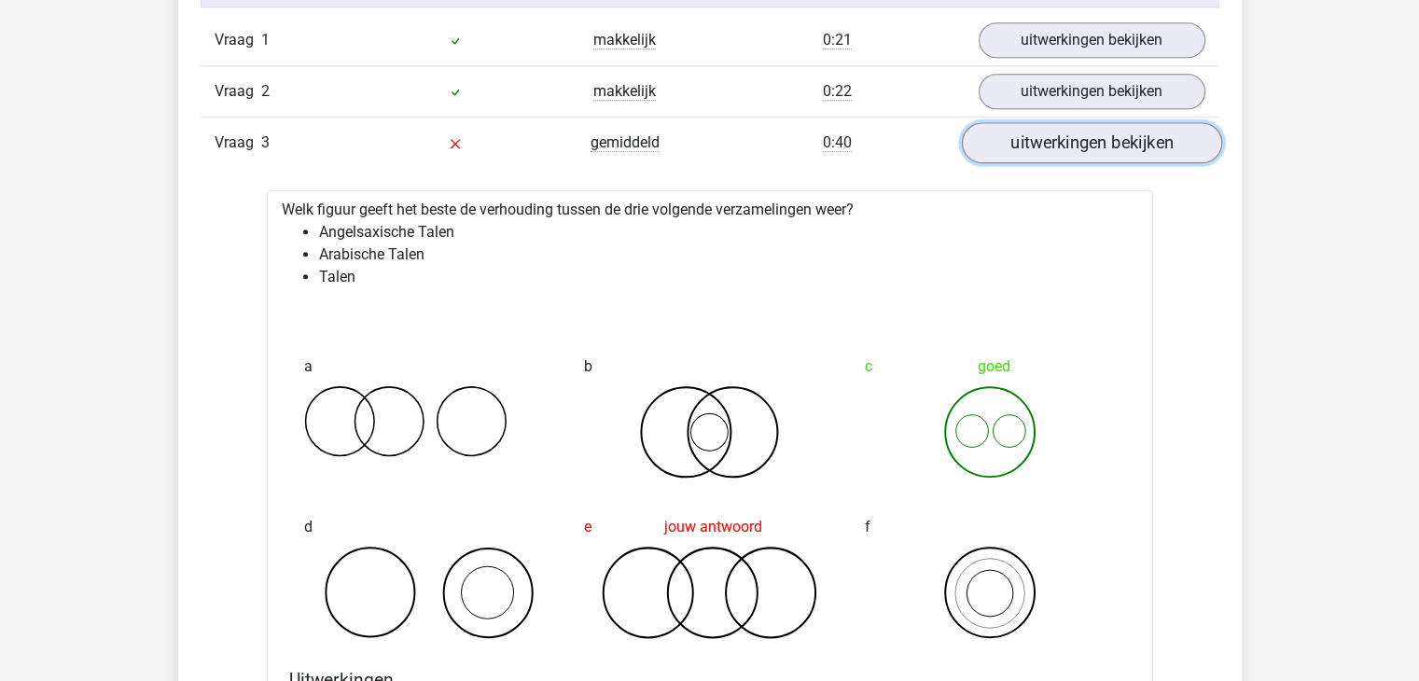
scroll to position [2146, 0]
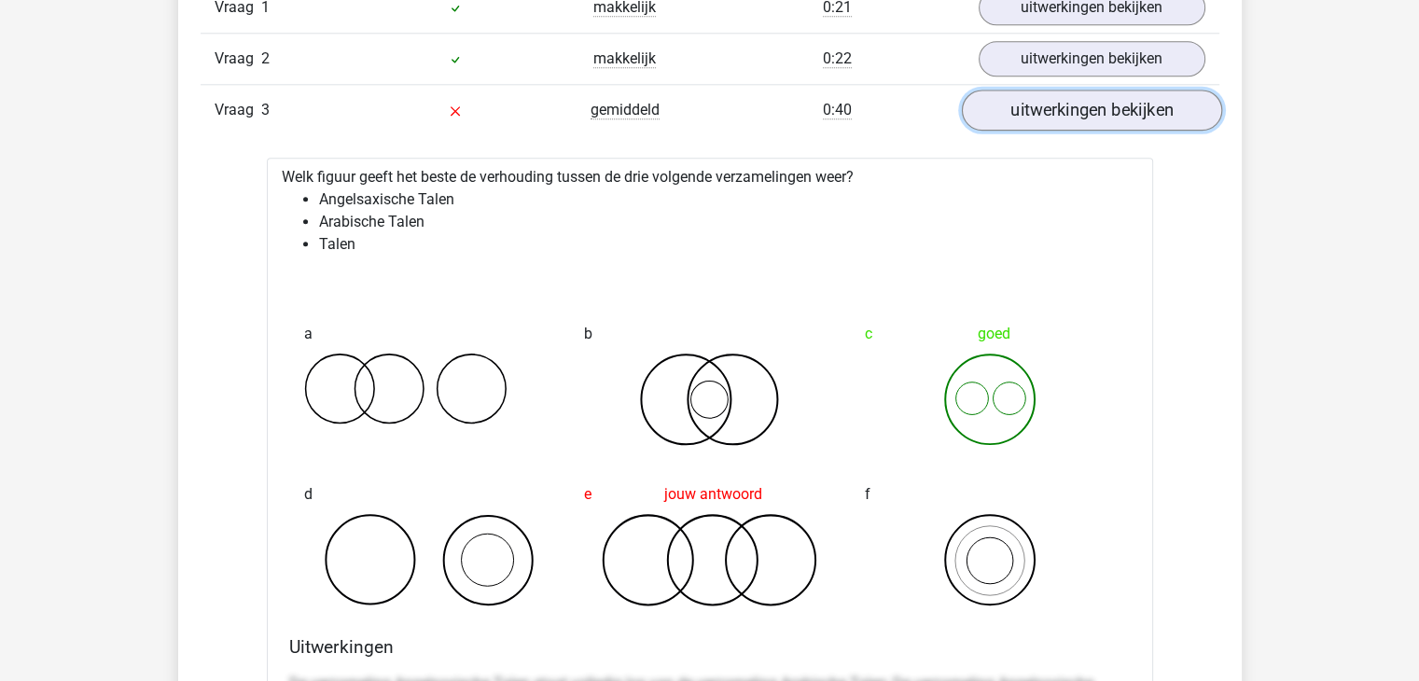
click at [1030, 95] on link "uitwerkingen bekijken" at bounding box center [1091, 110] width 260 height 41
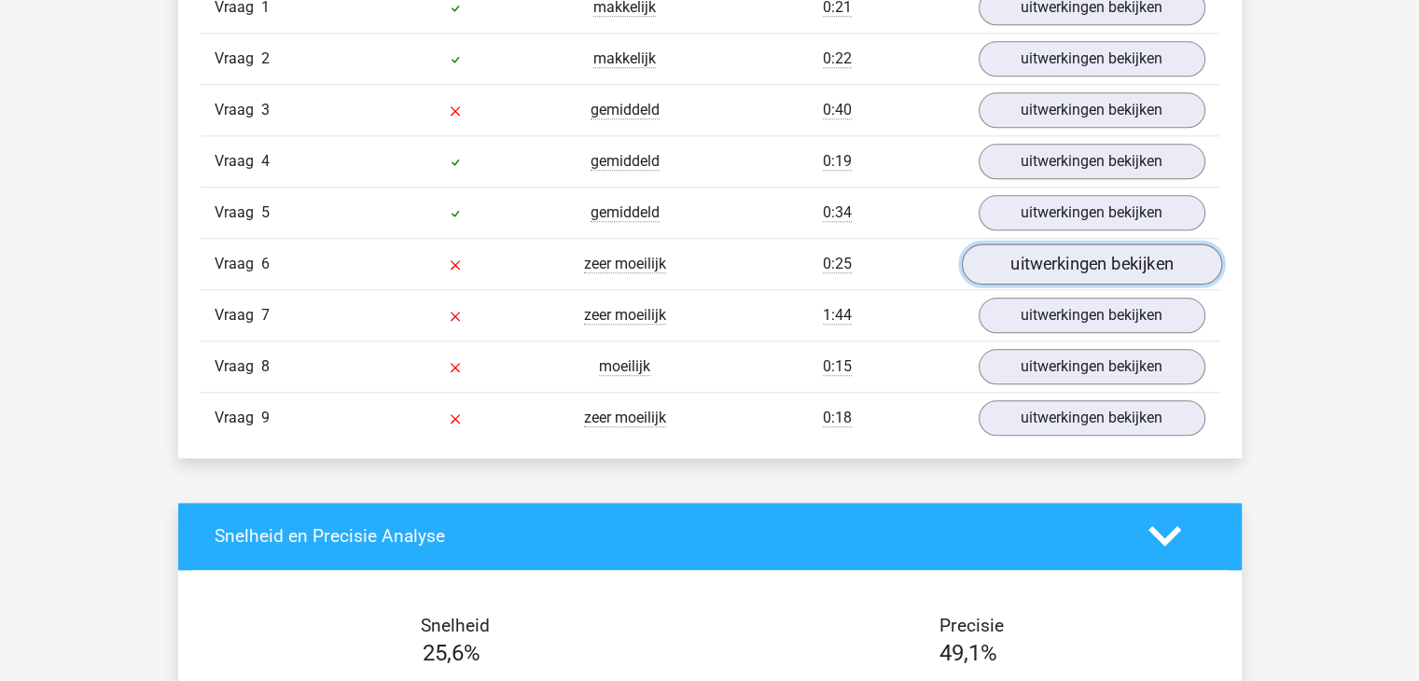
click at [1071, 252] on link "uitwerkingen bekijken" at bounding box center [1091, 264] width 260 height 41
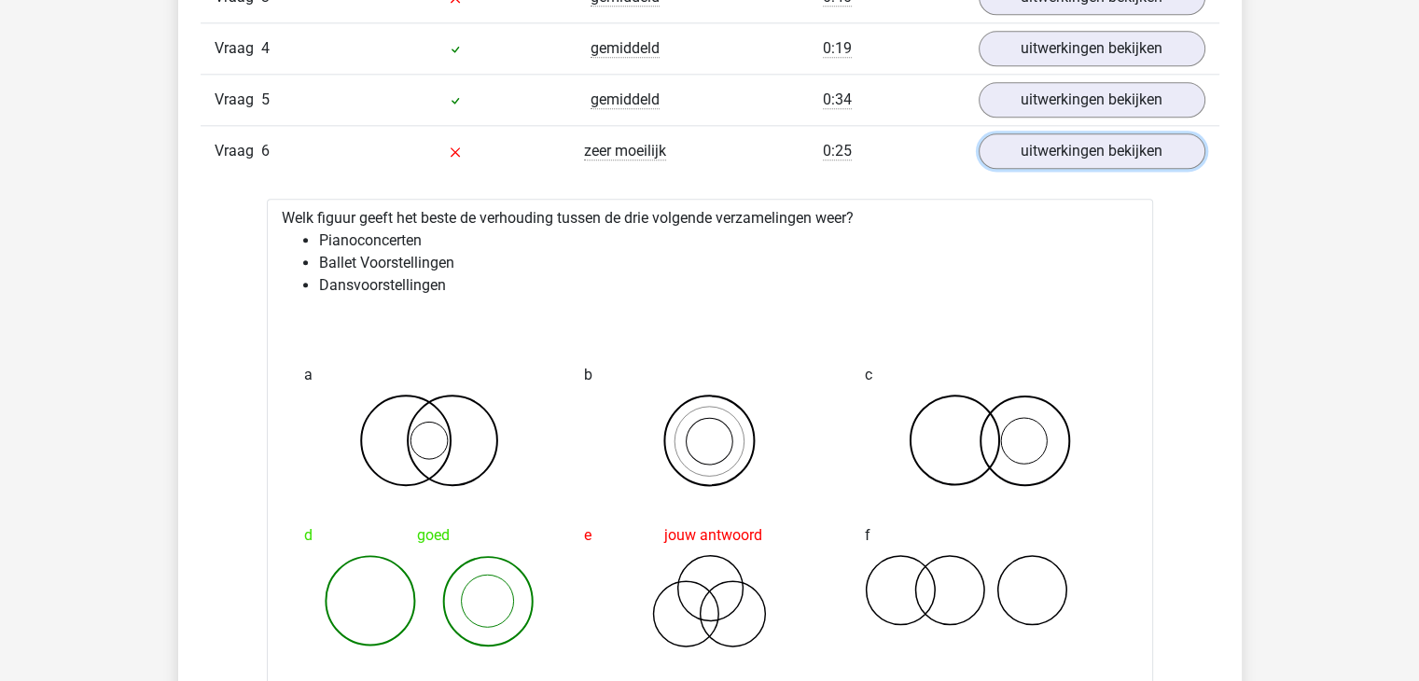
scroll to position [2239, 0]
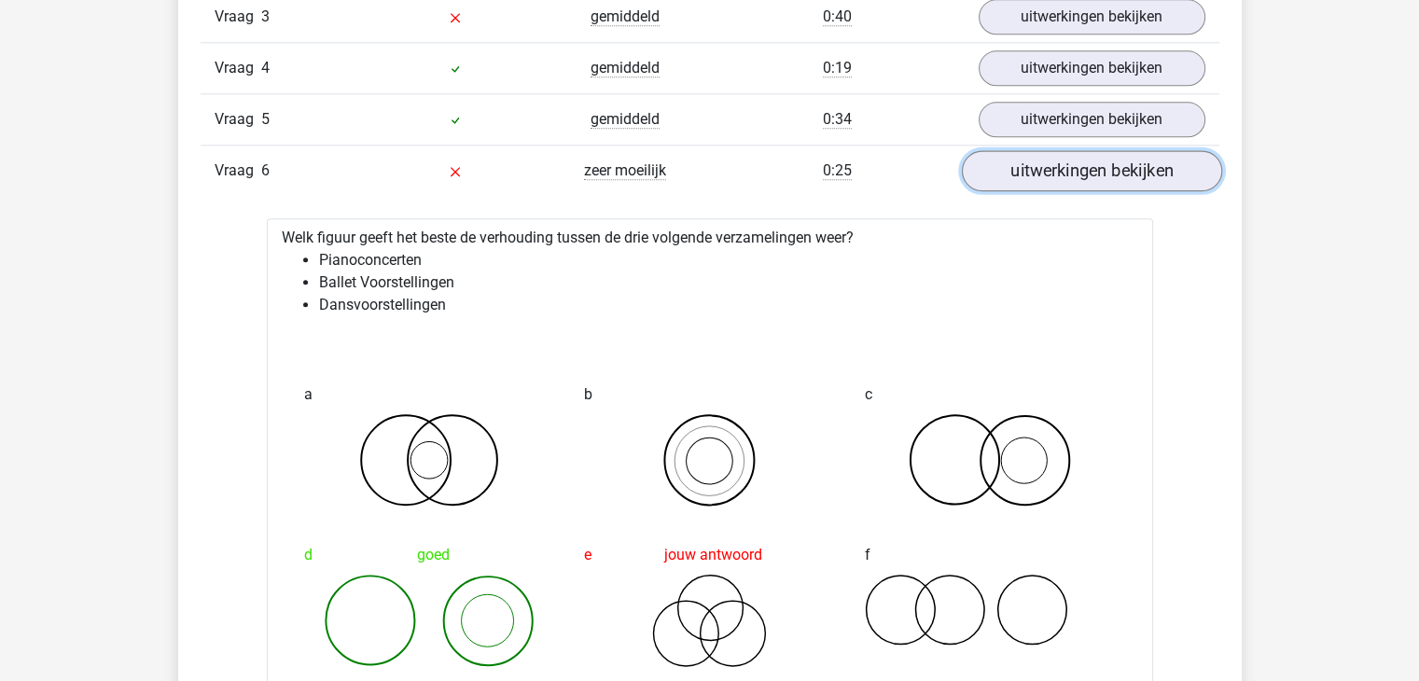
click at [1056, 172] on link "uitwerkingen bekijken" at bounding box center [1091, 170] width 260 height 41
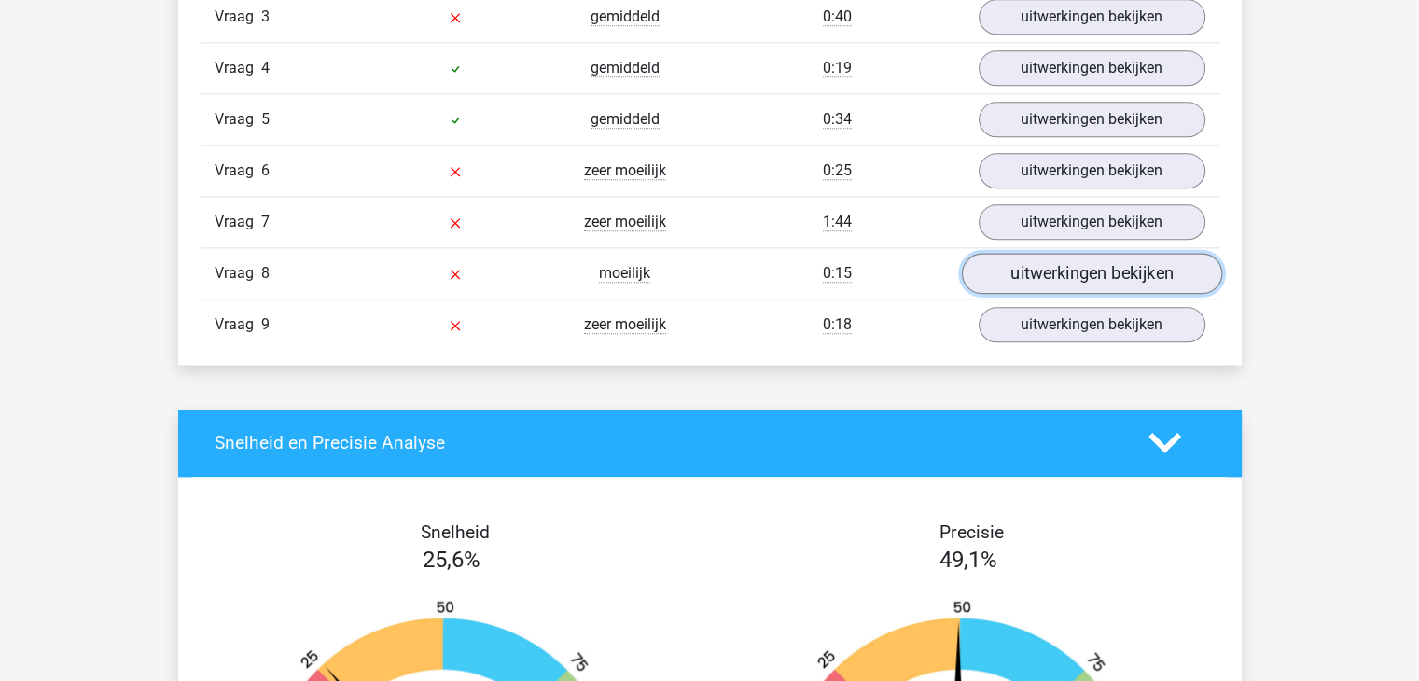
click at [1073, 258] on link "uitwerkingen bekijken" at bounding box center [1091, 273] width 260 height 41
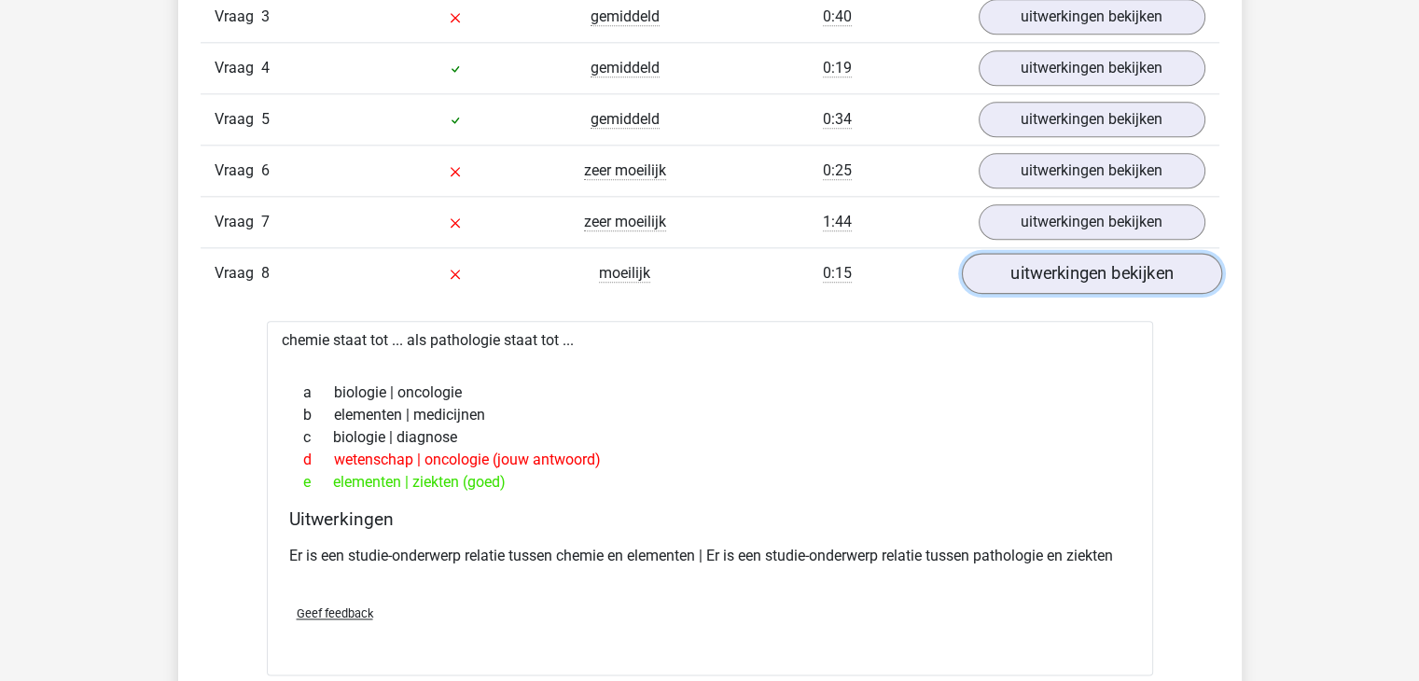
click at [1073, 258] on link "uitwerkingen bekijken" at bounding box center [1091, 273] width 260 height 41
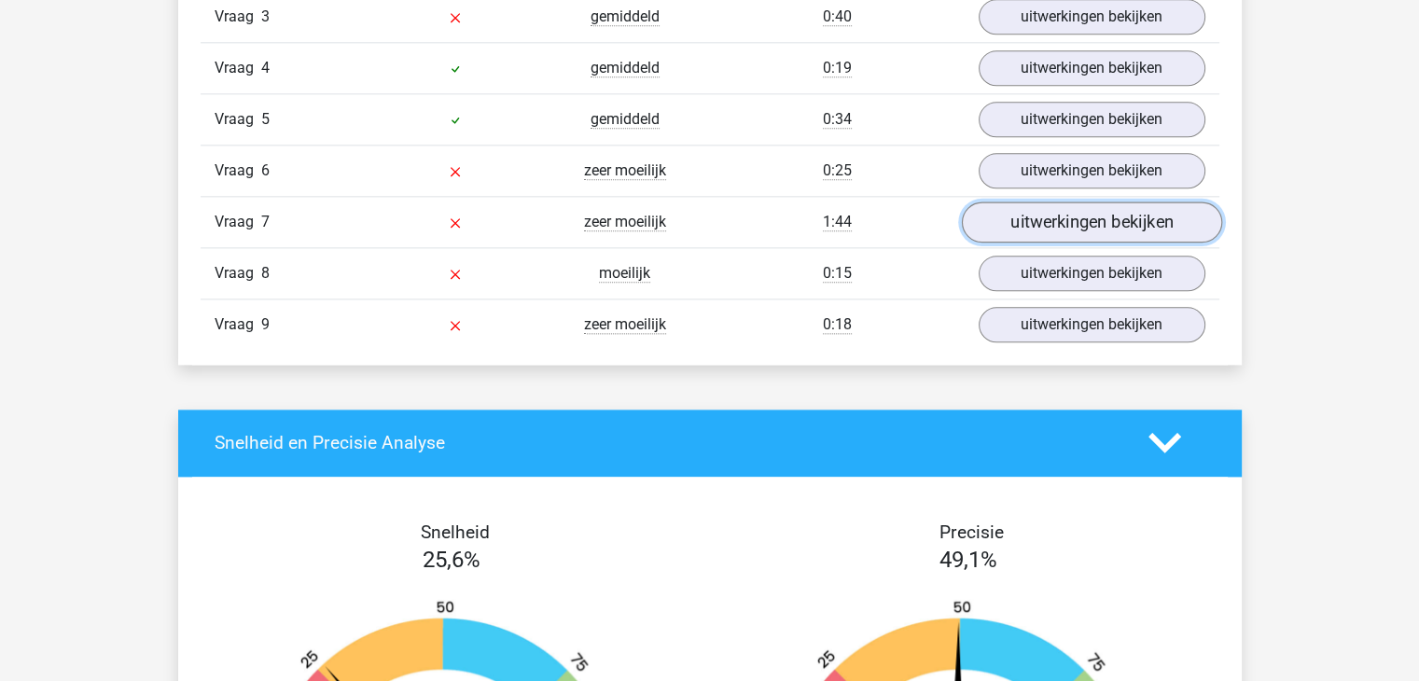
click at [1060, 221] on link "uitwerkingen bekijken" at bounding box center [1091, 222] width 260 height 41
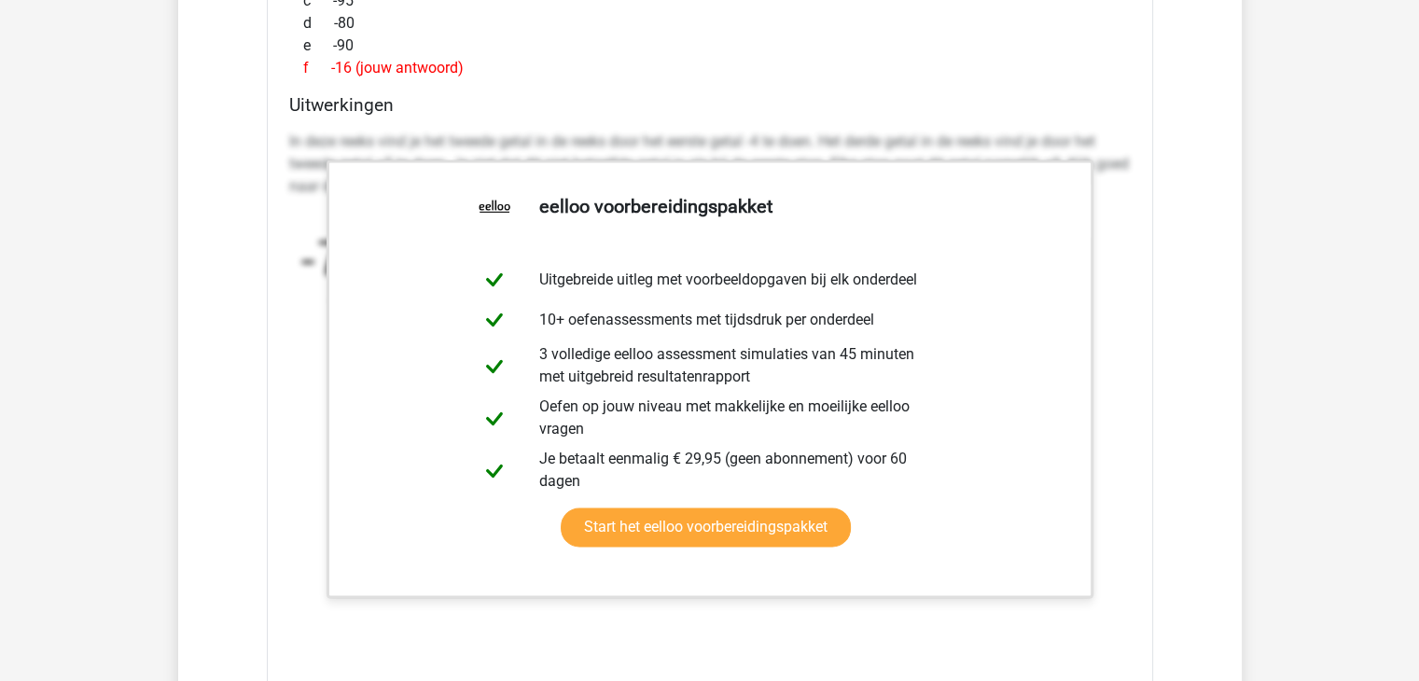
scroll to position [2799, 0]
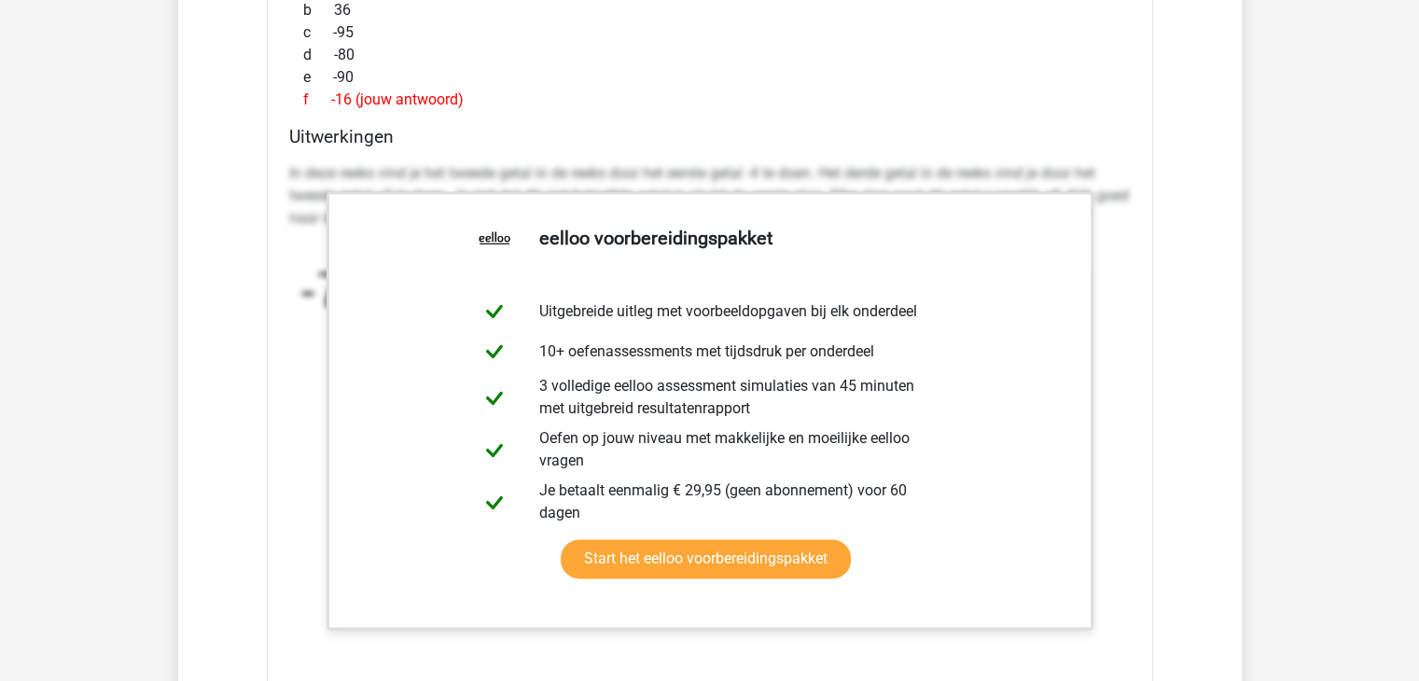
click at [1026, 105] on div "f -16 (jouw antwoord)" at bounding box center [710, 100] width 842 height 22
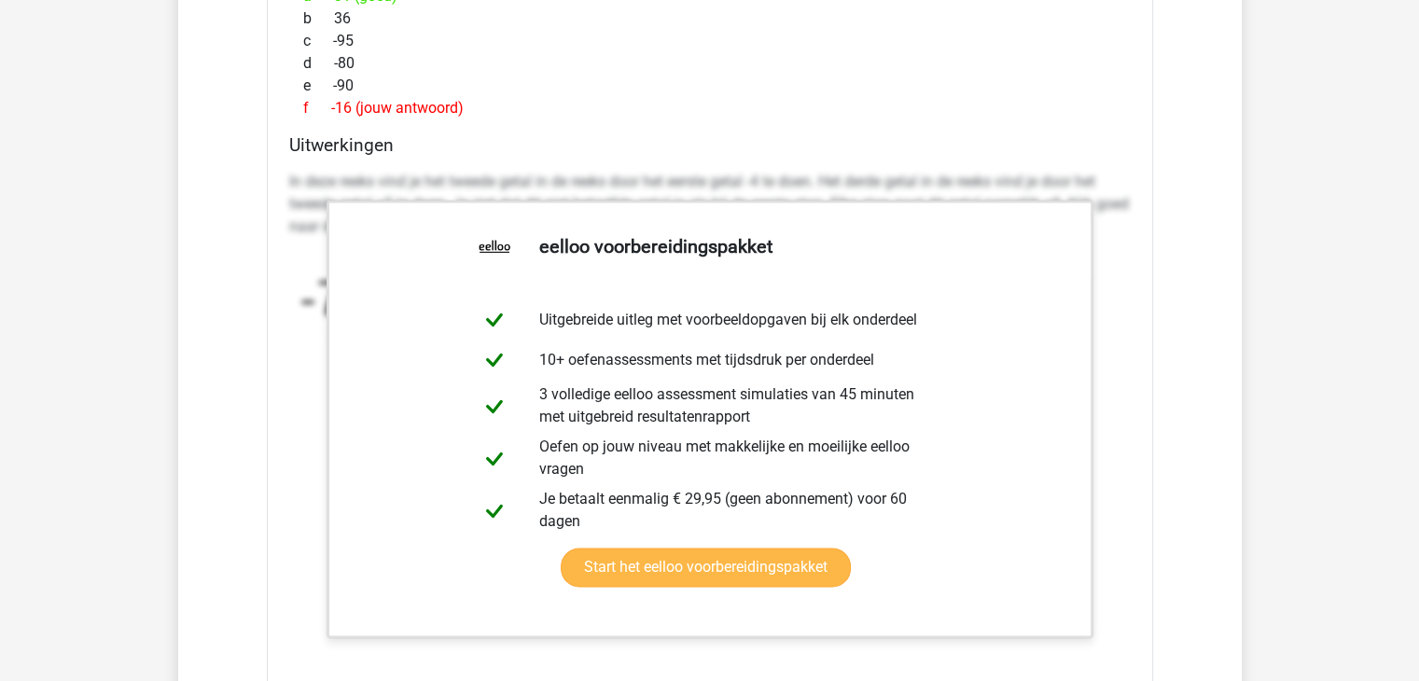
scroll to position [2892, 0]
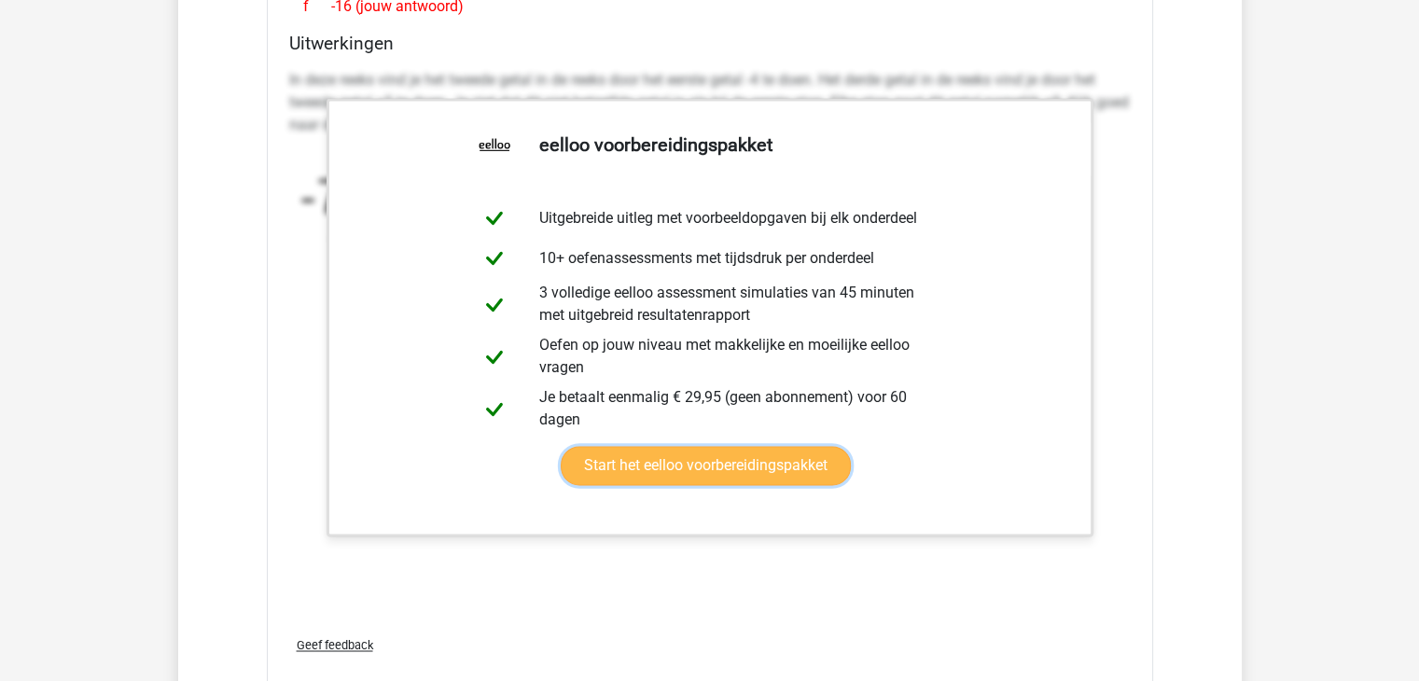
click at [792, 469] on link "Start het eelloo voorbereidingspakket" at bounding box center [706, 465] width 290 height 39
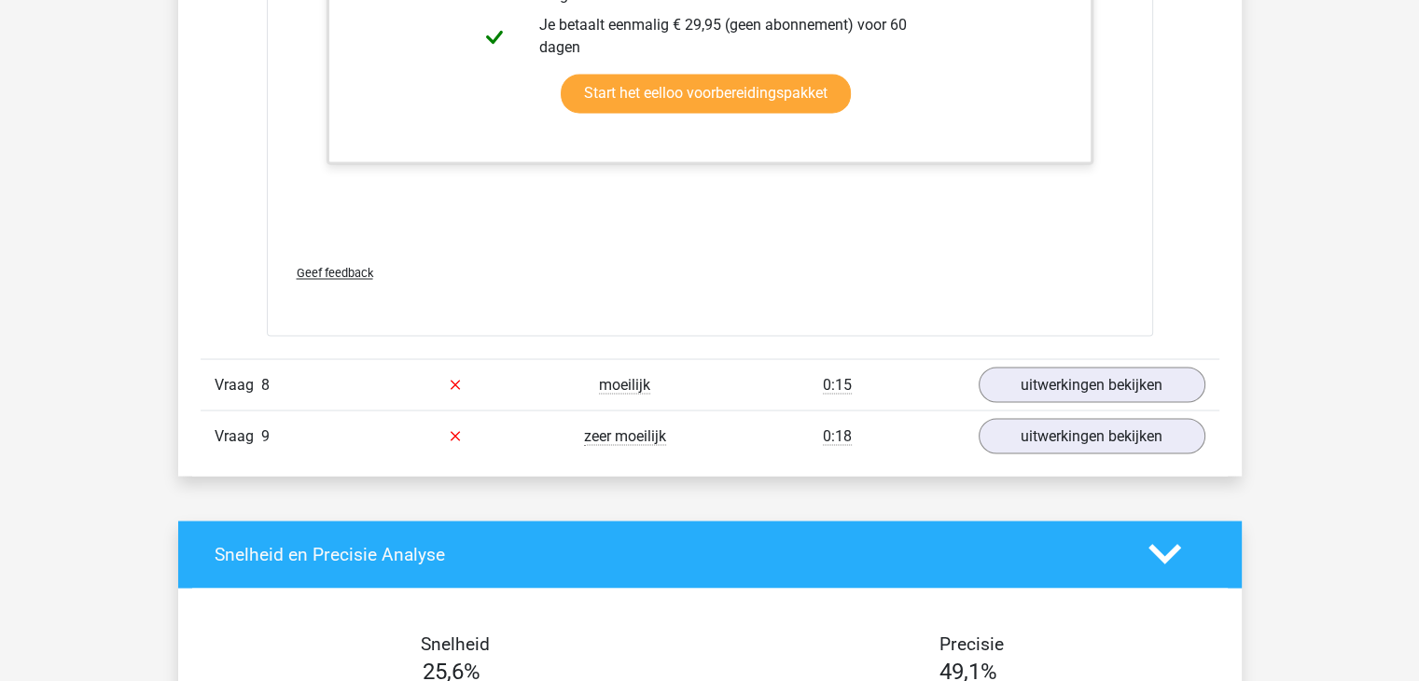
scroll to position [3266, 0]
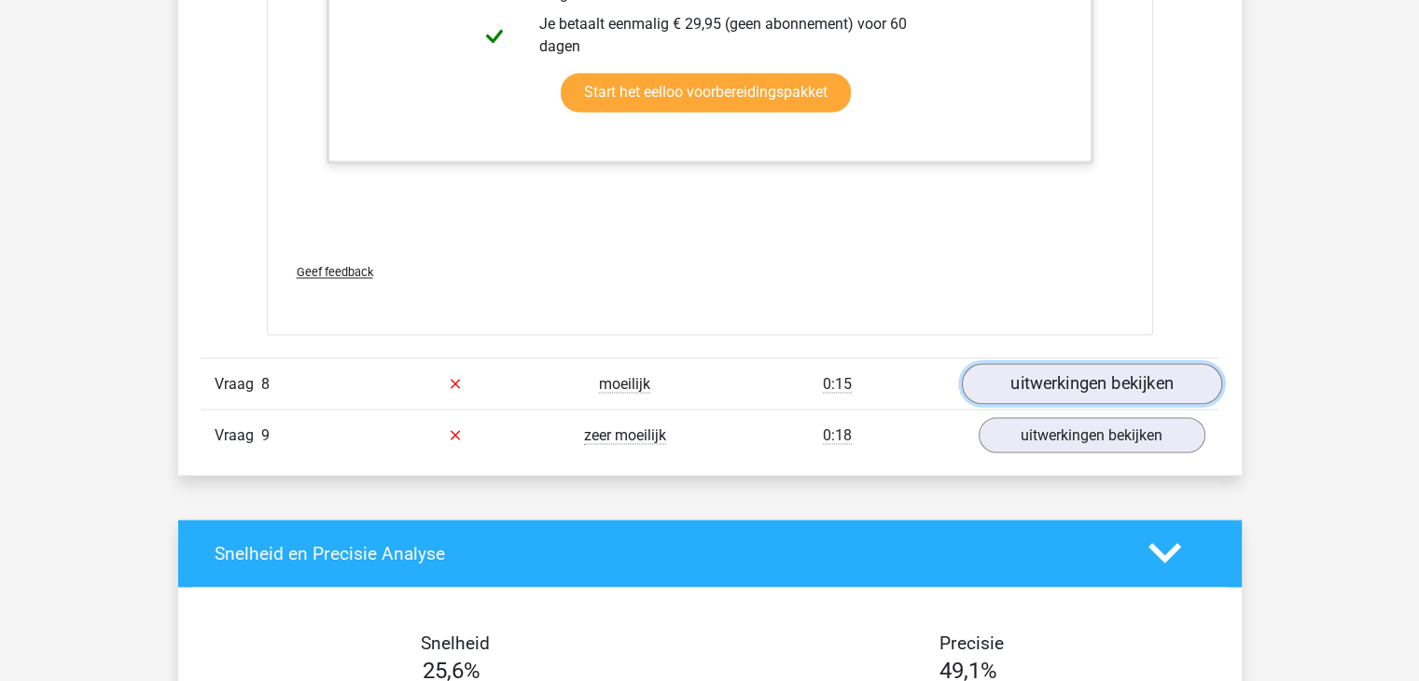
click at [1155, 381] on link "uitwerkingen bekijken" at bounding box center [1091, 383] width 260 height 41
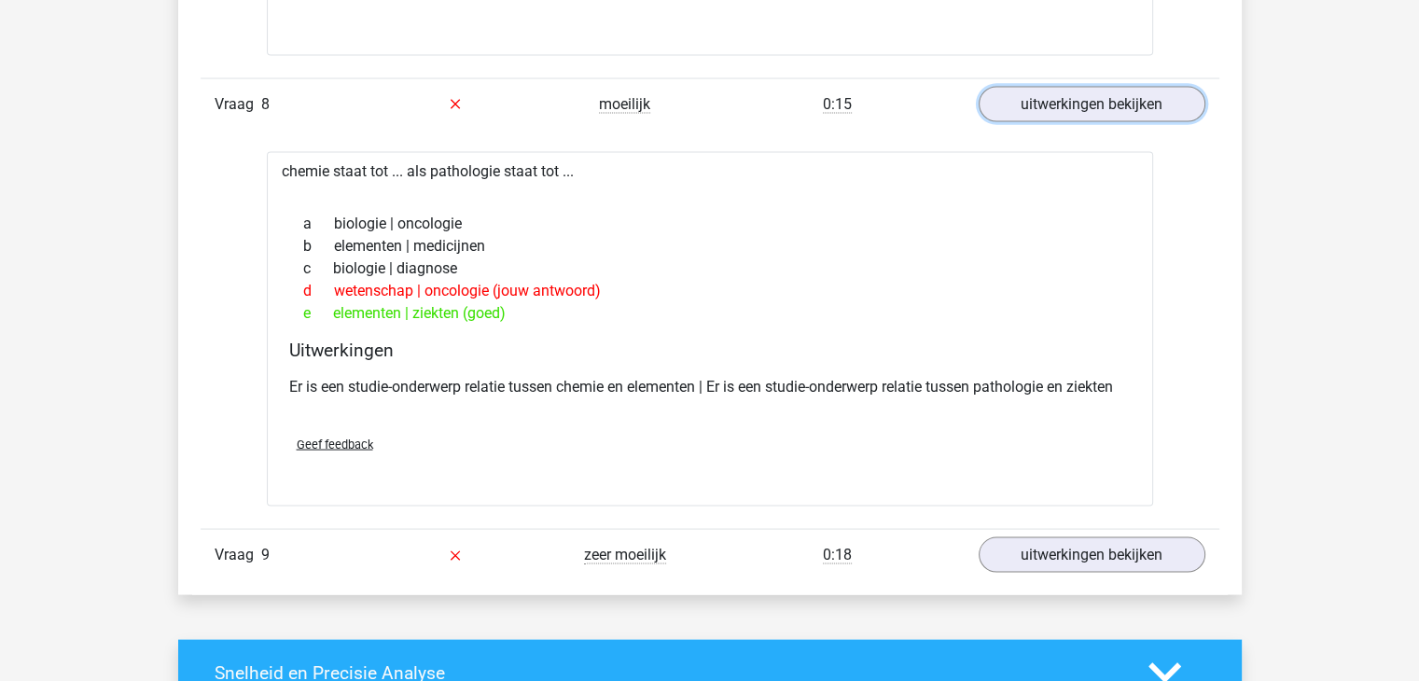
scroll to position [3639, 0]
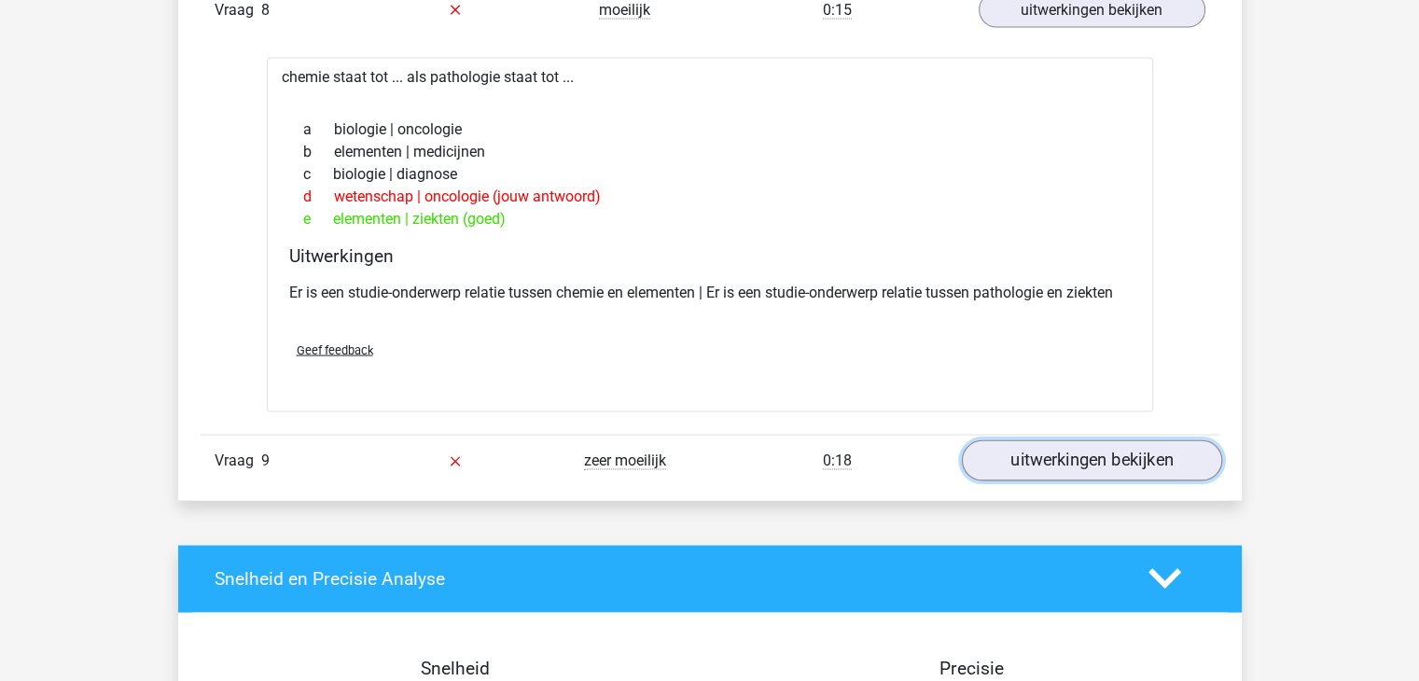
click at [1146, 454] on link "uitwerkingen bekijken" at bounding box center [1091, 460] width 260 height 41
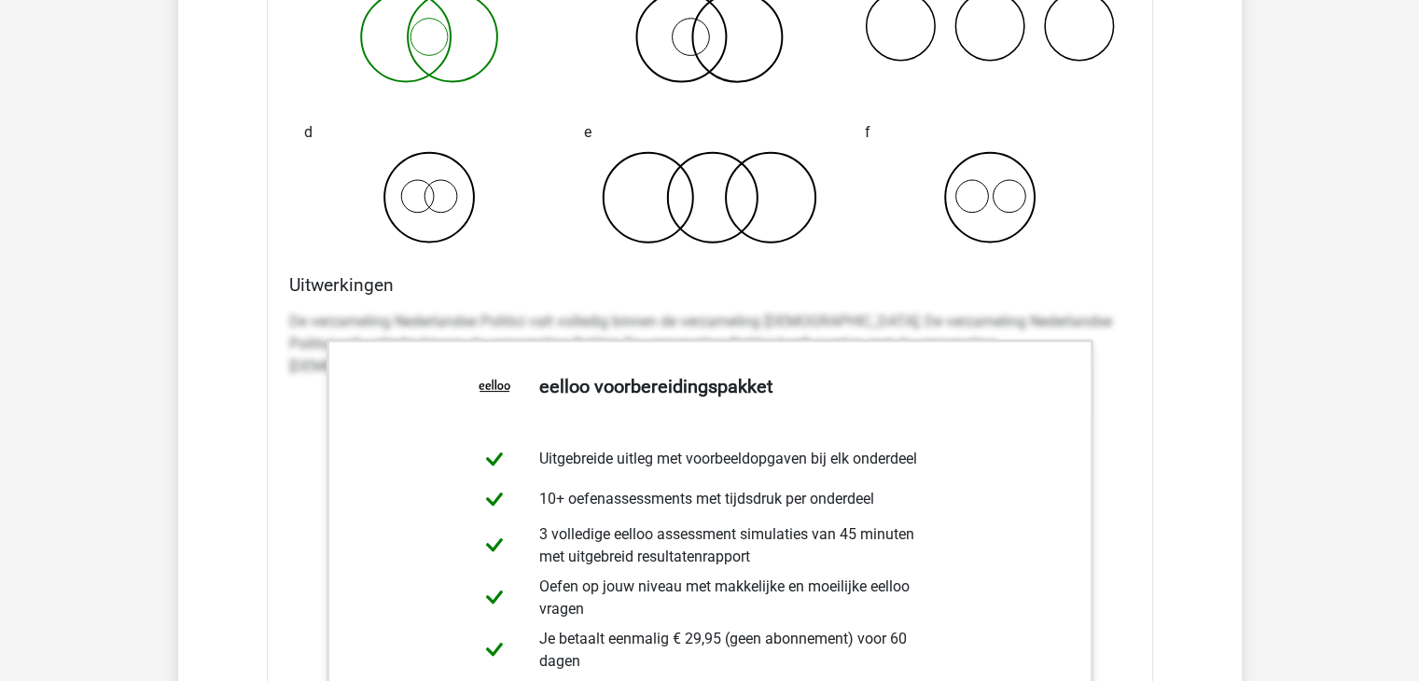
scroll to position [4385, 0]
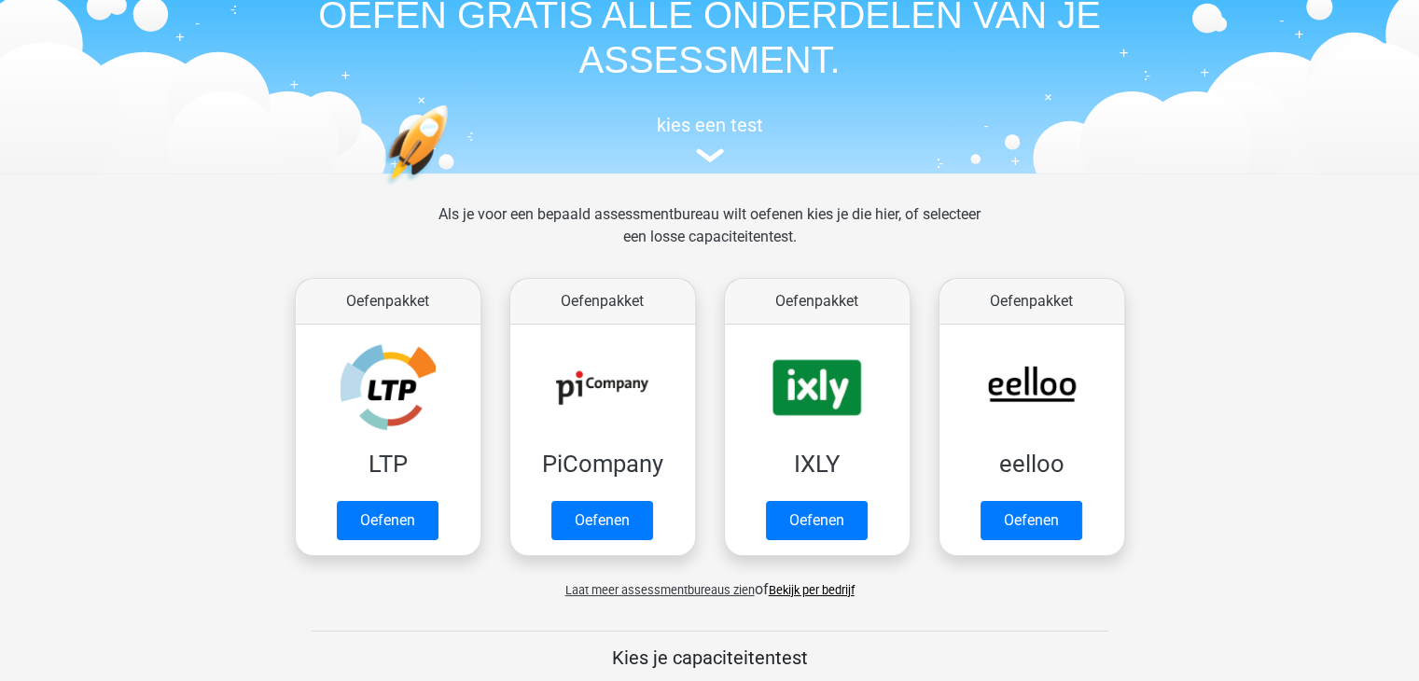
scroll to position [187, 0]
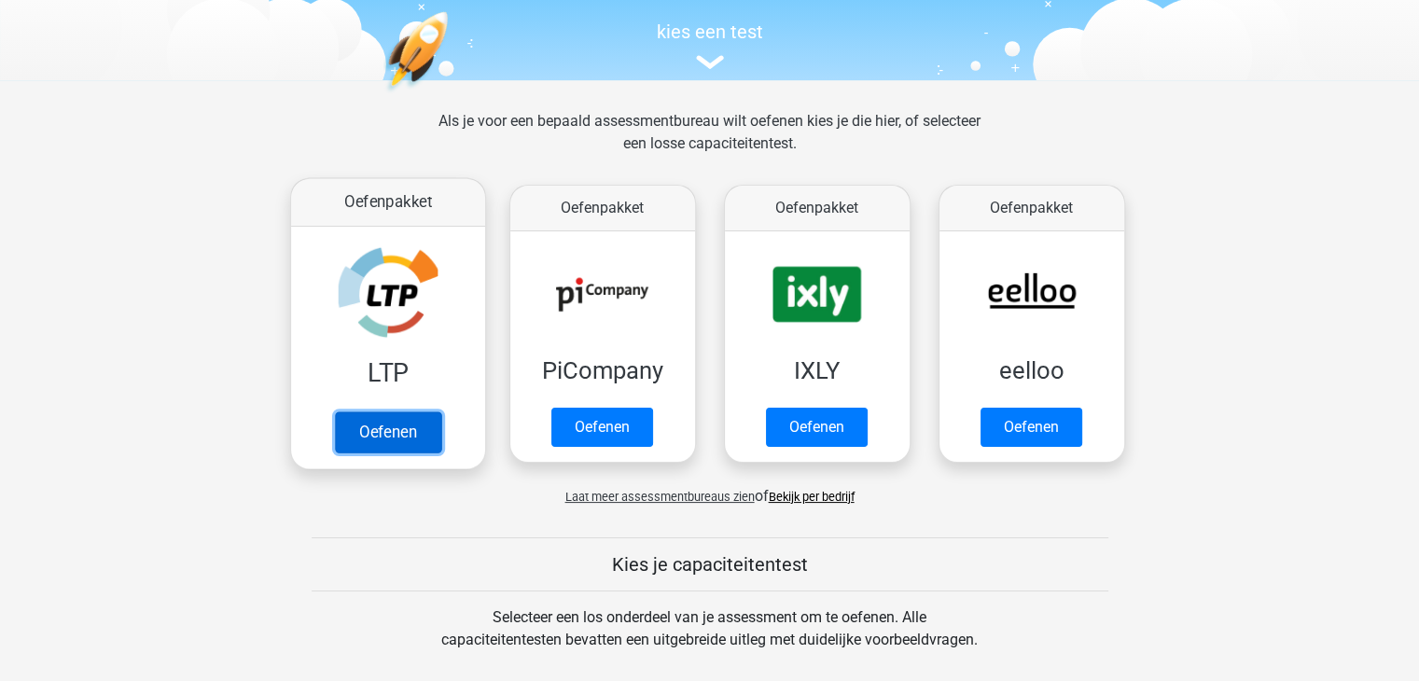
click at [426, 451] on link "Oefenen" at bounding box center [387, 431] width 106 height 41
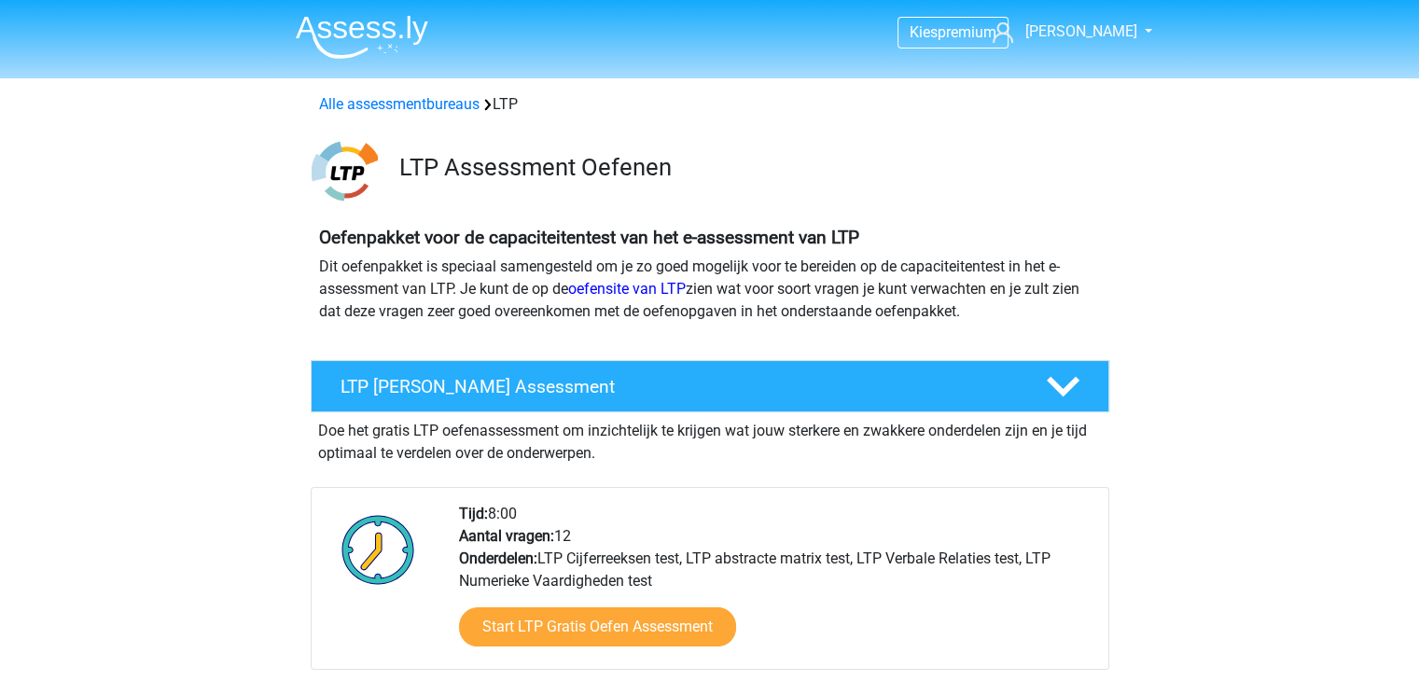
scroll to position [93, 0]
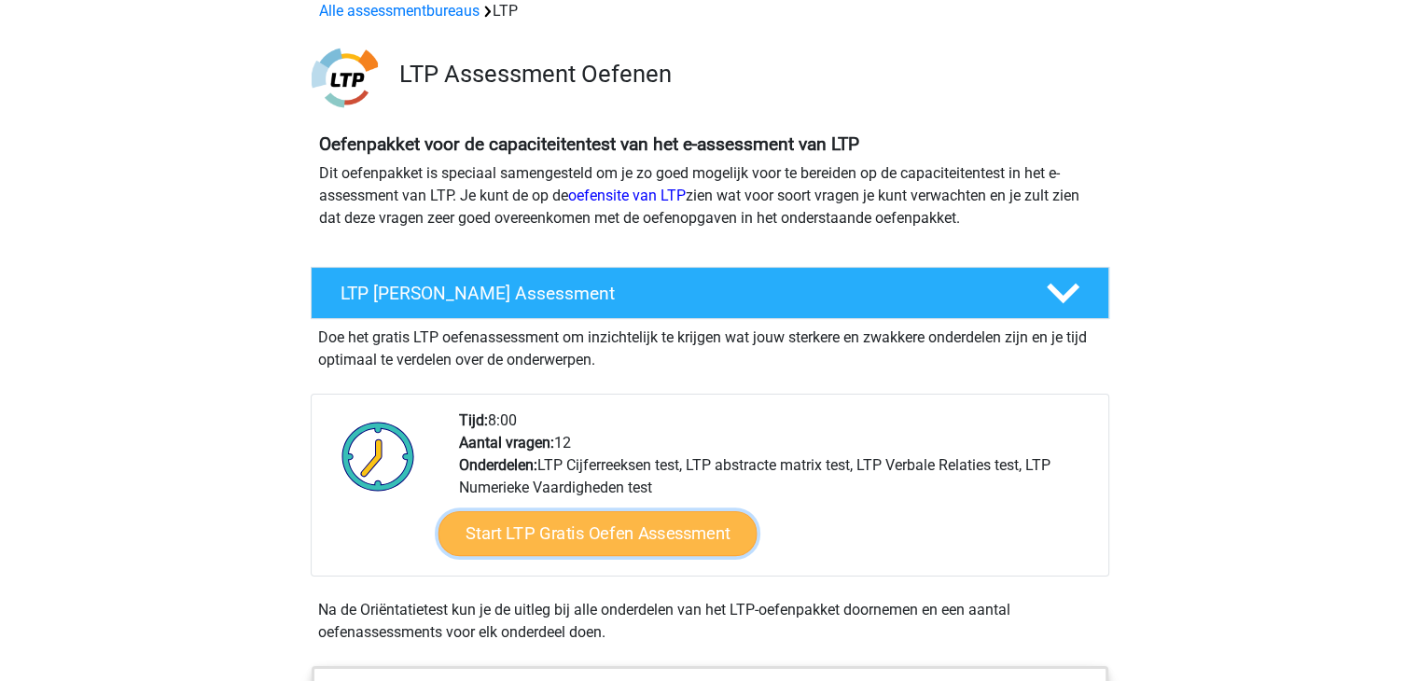
click at [631, 516] on link "Start LTP Gratis Oefen Assessment" at bounding box center [597, 533] width 319 height 45
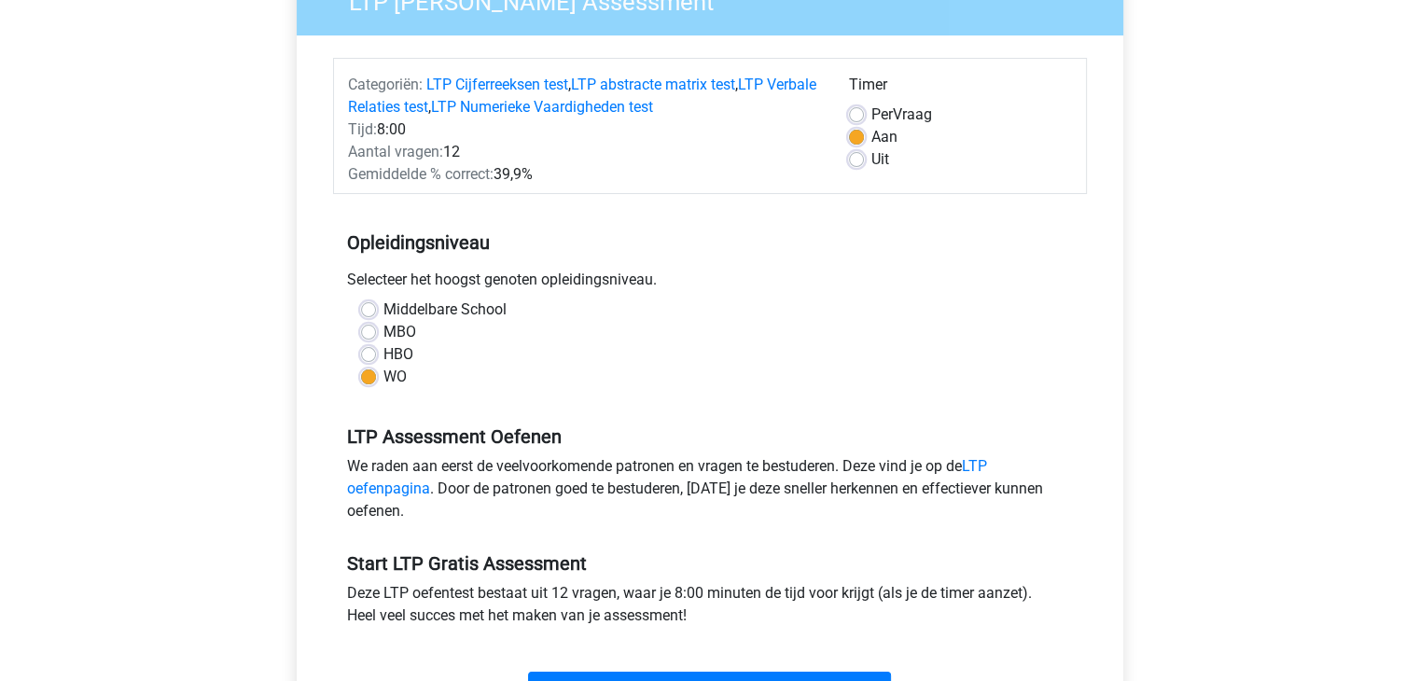
scroll to position [187, 0]
